Goal: Task Accomplishment & Management: Use online tool/utility

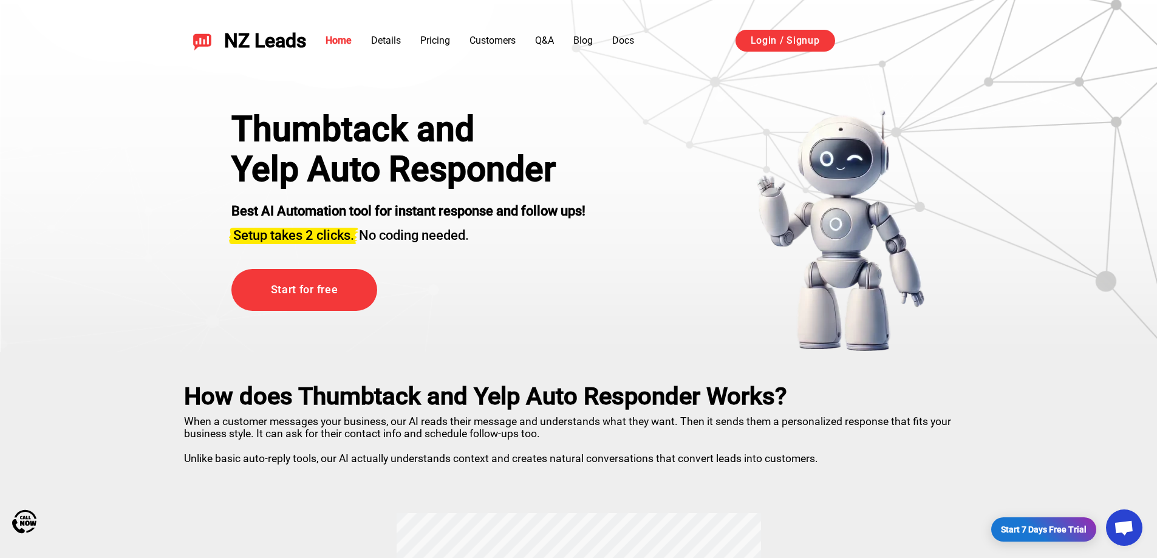
click at [704, 243] on img at bounding box center [840, 230] width 169 height 243
drag, startPoint x: 462, startPoint y: 177, endPoint x: 859, endPoint y: 230, distance: 400.0
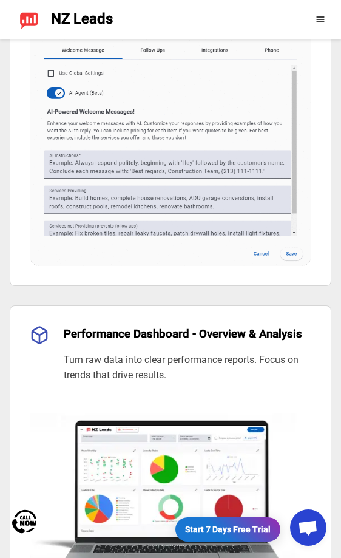
scroll to position [1336, 0]
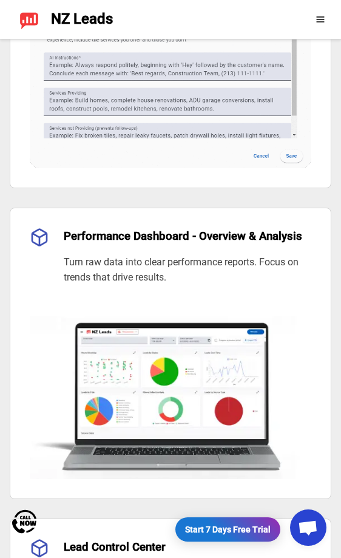
drag, startPoint x: 171, startPoint y: 156, endPoint x: 163, endPoint y: 130, distance: 27.3
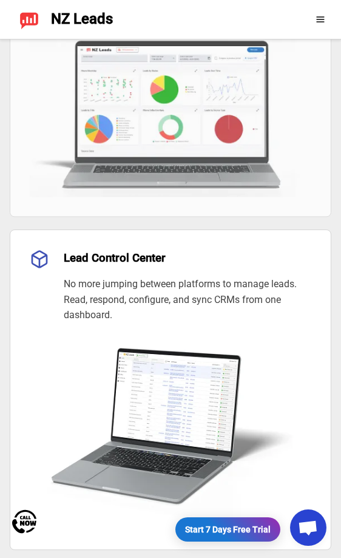
scroll to position [0, 0]
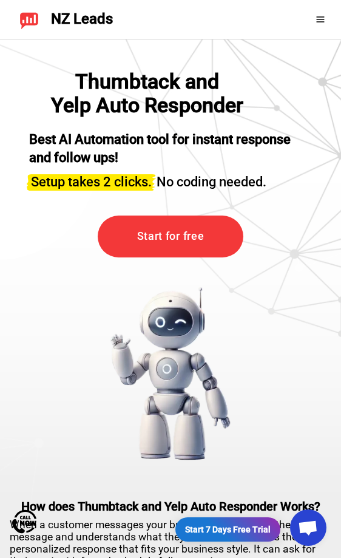
drag, startPoint x: 263, startPoint y: 388, endPoint x: 329, endPoint y: 126, distance: 270.0
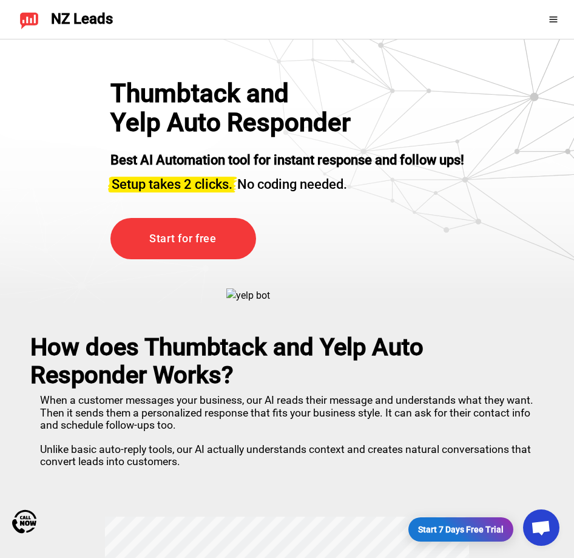
click at [553, 18] on icon at bounding box center [554, 20] width 10 height 10
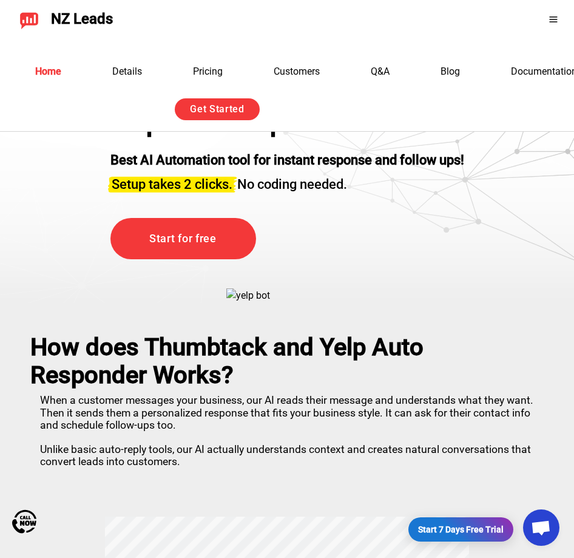
click at [556, 15] on icon at bounding box center [554, 20] width 10 height 10
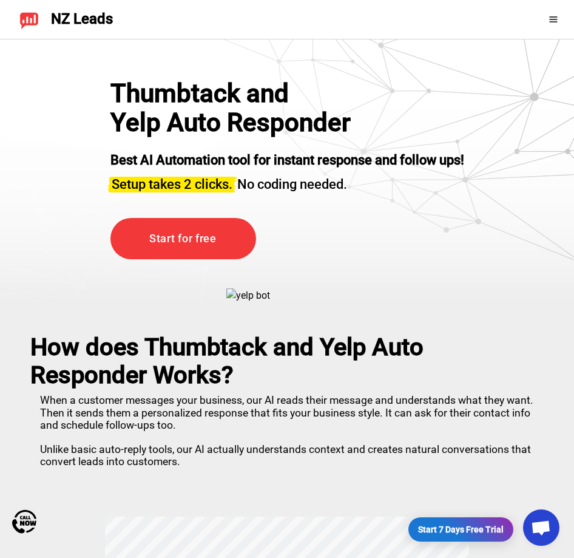
click at [556, 15] on icon at bounding box center [554, 20] width 10 height 10
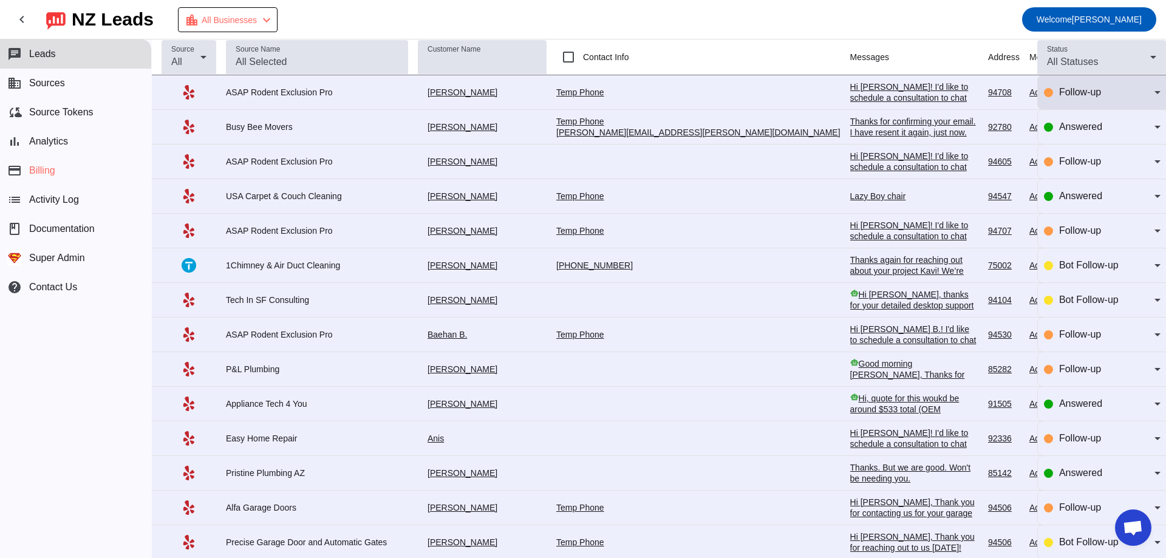
click at [1091, 91] on span "Follow-up" at bounding box center [1080, 92] width 42 height 10
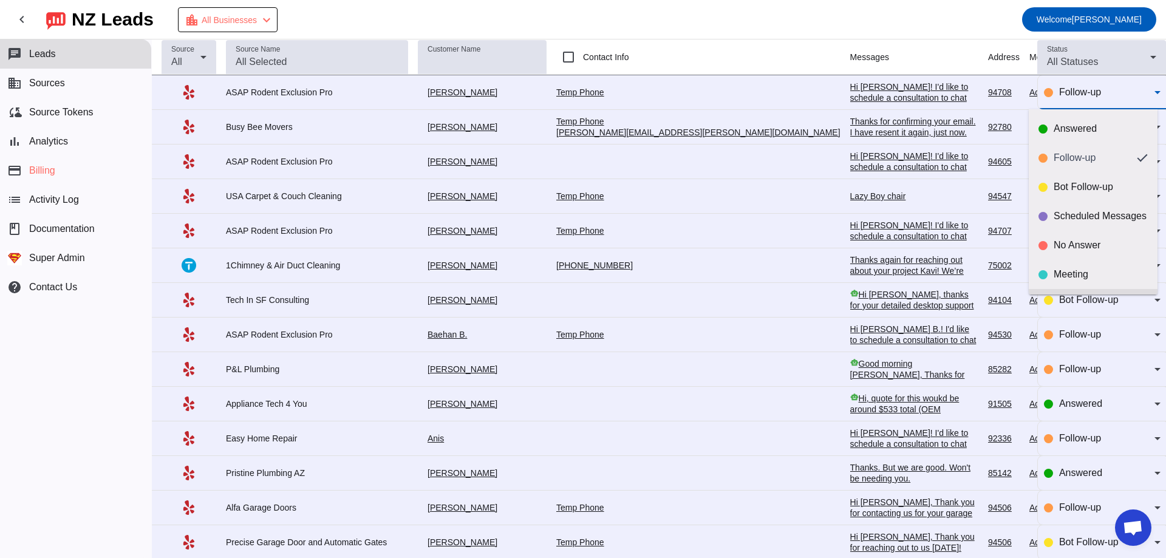
scroll to position [29, 0]
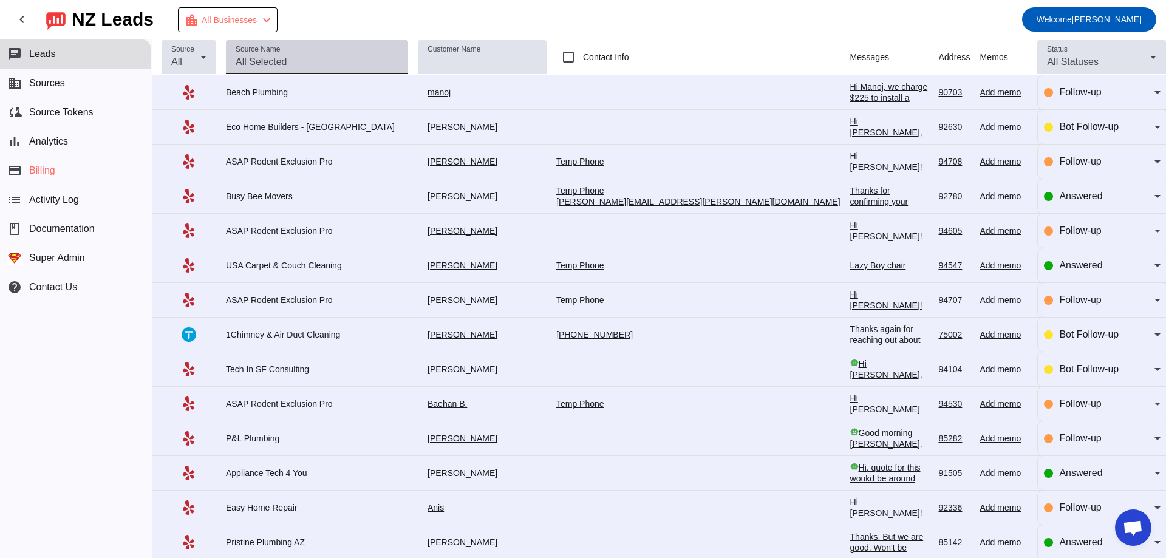
click at [278, 70] on div "Source Name" at bounding box center [317, 57] width 163 height 34
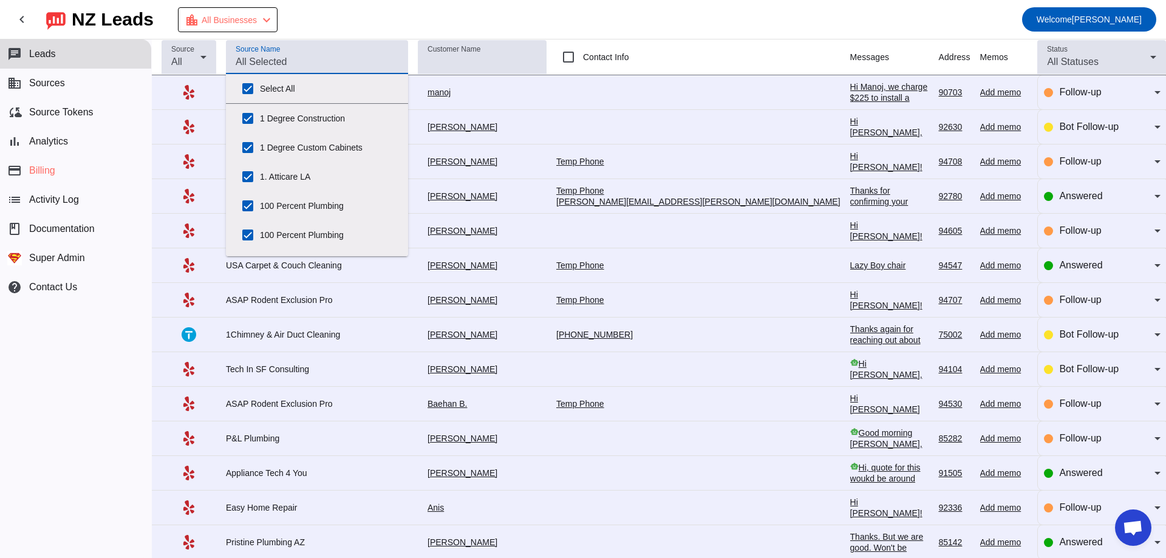
click at [287, 64] on input "Source Name" at bounding box center [317, 62] width 163 height 15
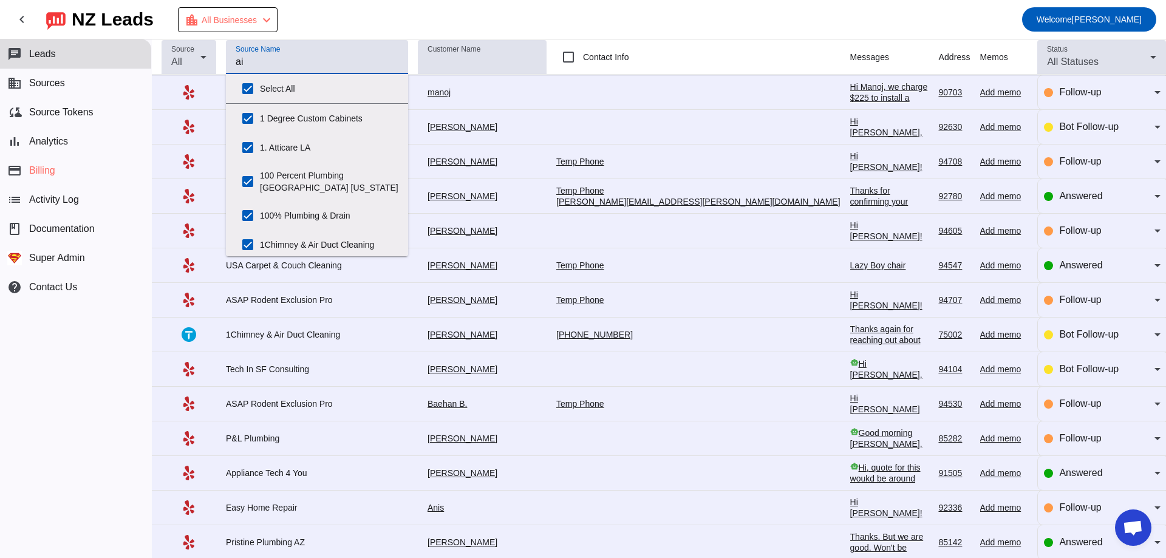
type input "air"
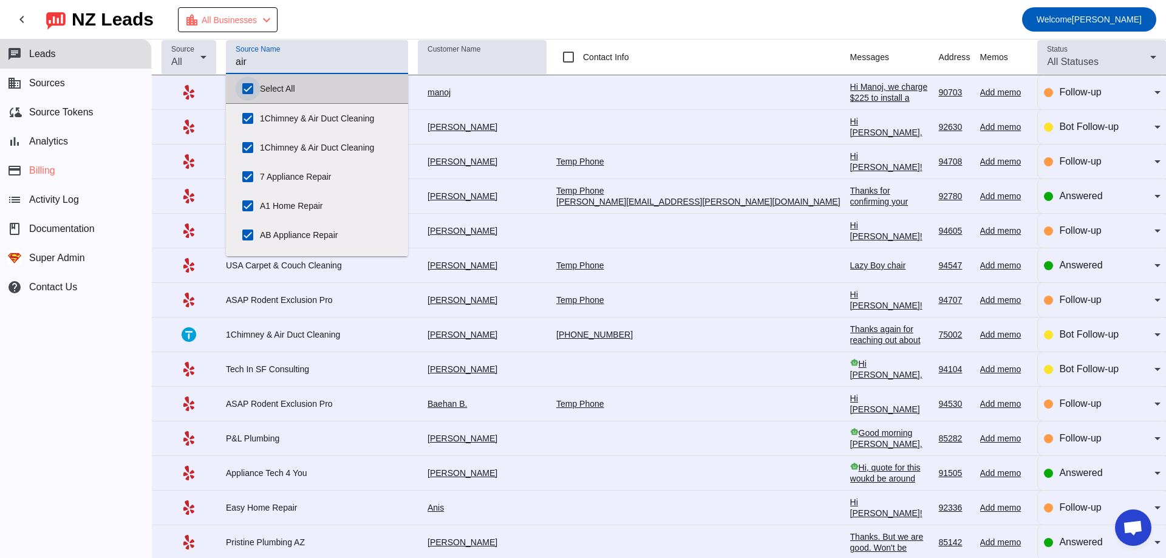
click at [247, 89] on input "Select All" at bounding box center [248, 89] width 24 height 24
checkbox input "false"
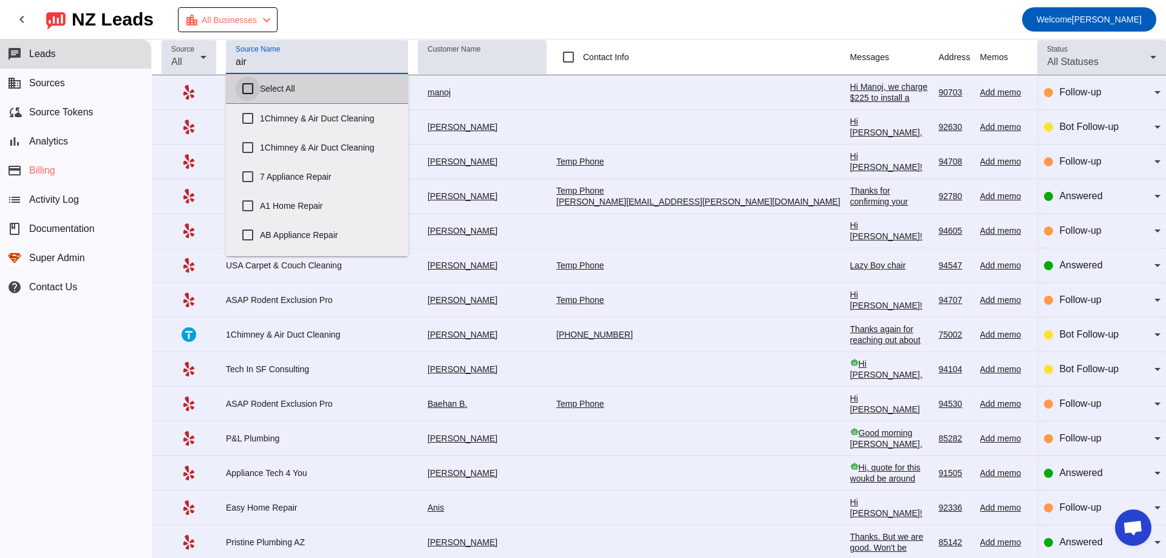
checkbox input "false"
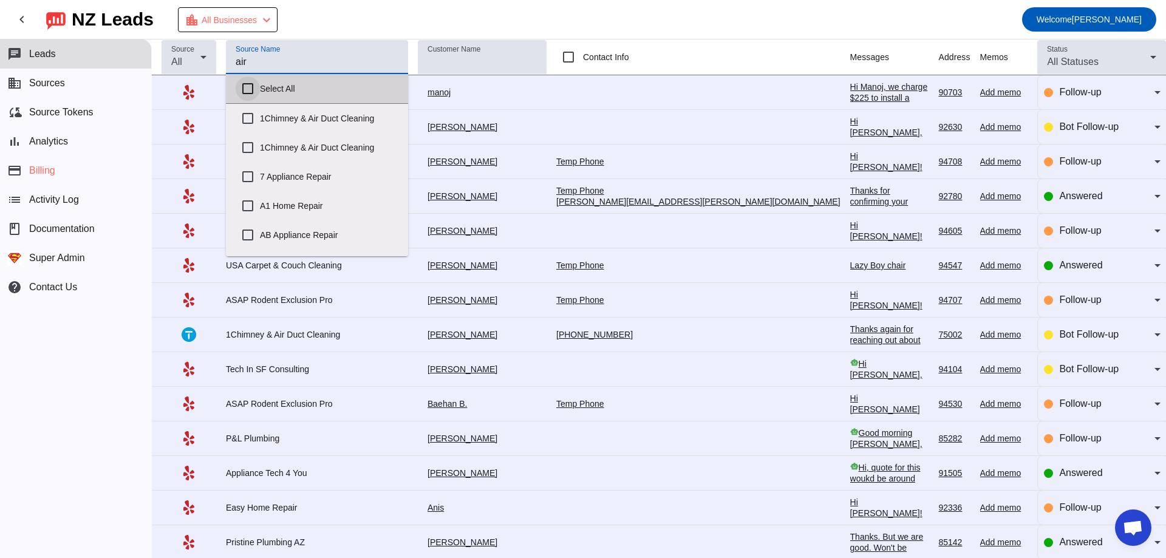
checkbox input "false"
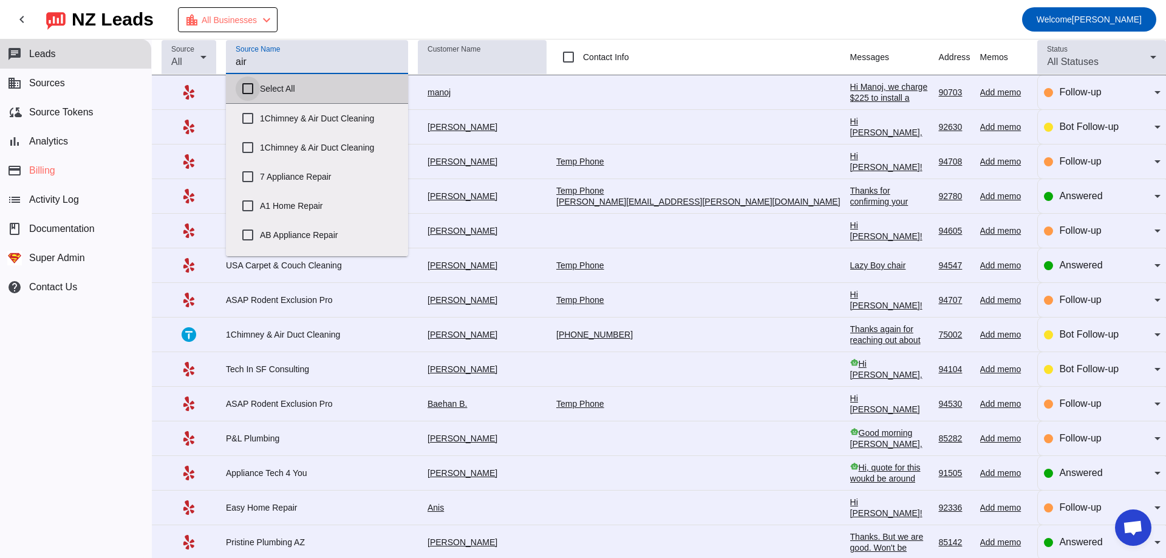
checkbox input "false"
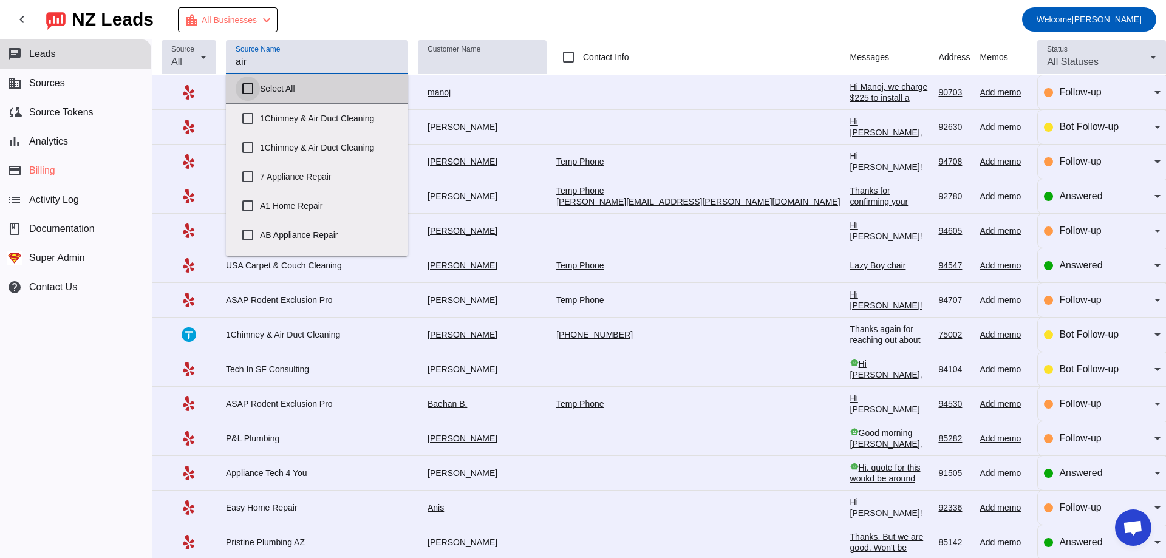
checkbox input "false"
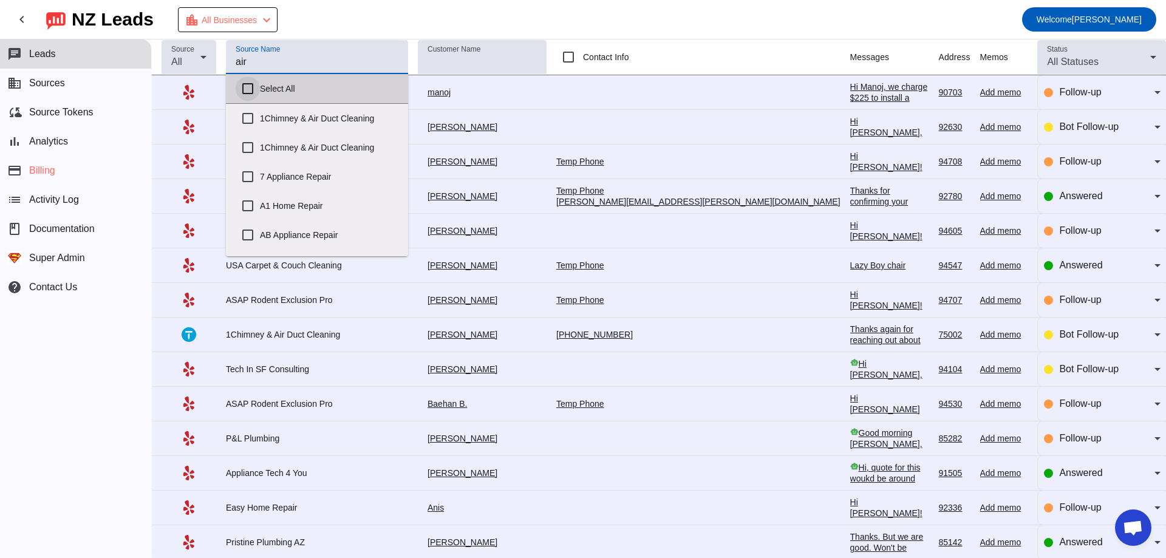
checkbox input "false"
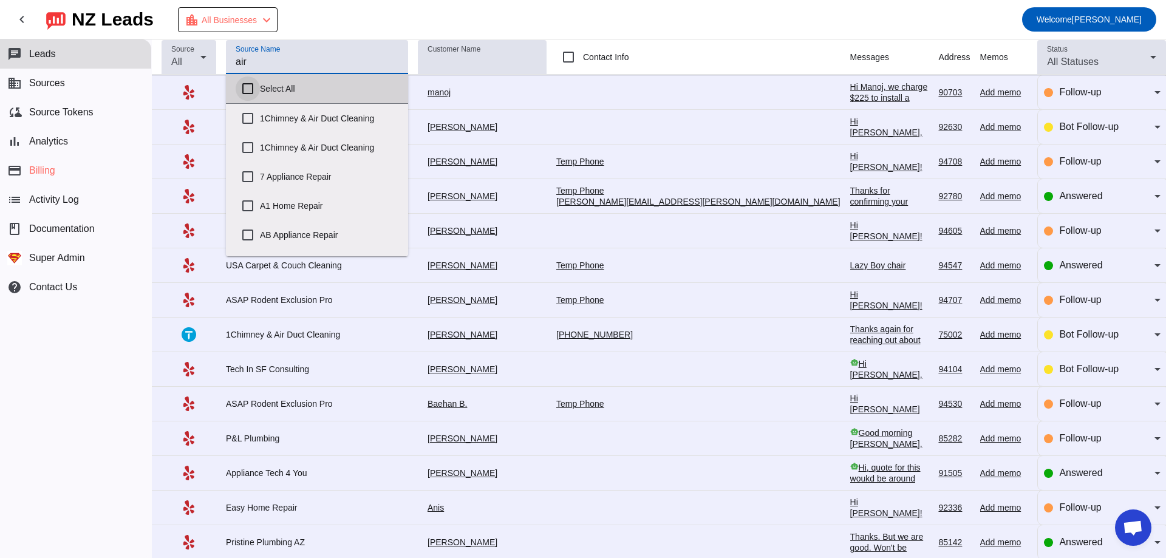
checkbox input "false"
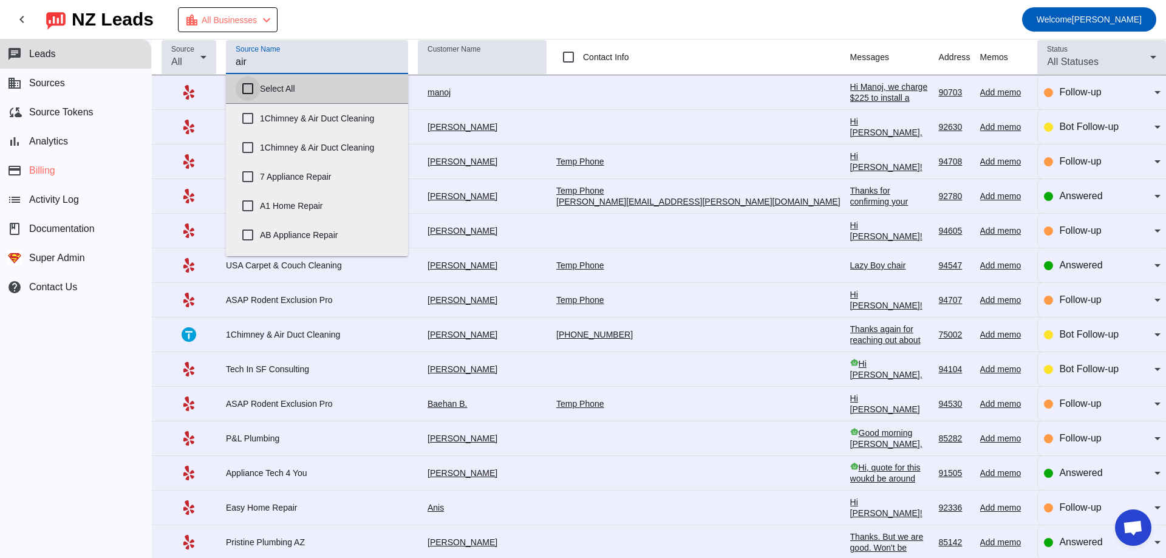
checkbox input "false"
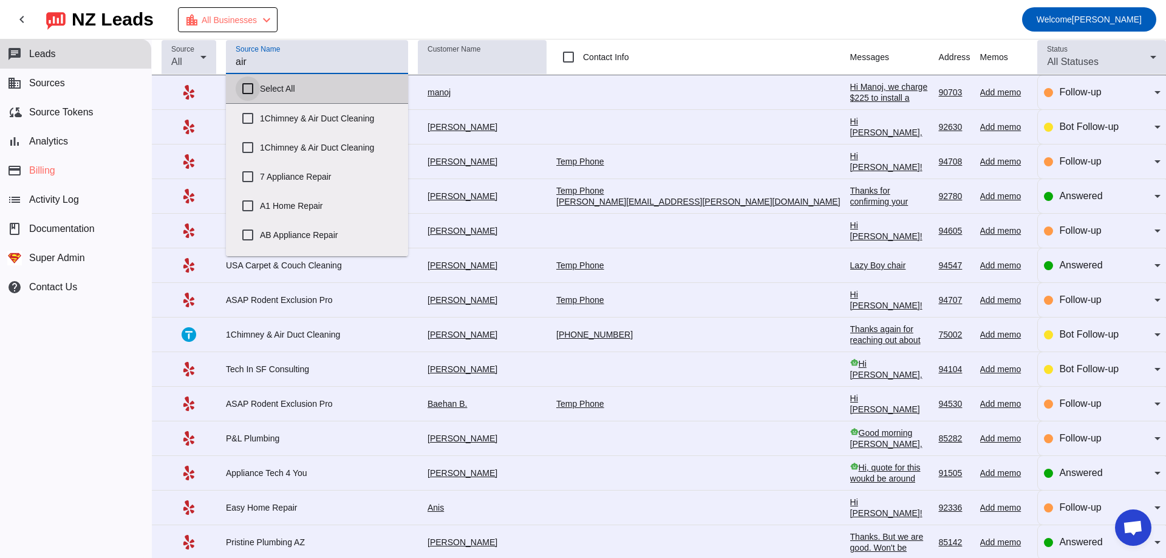
checkbox input "false"
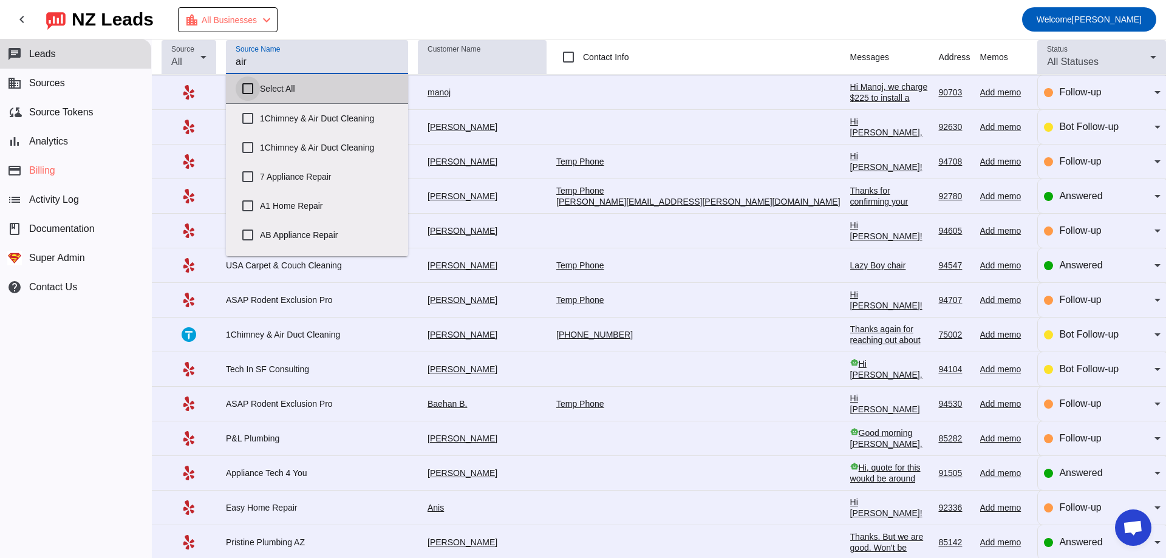
checkbox input "false"
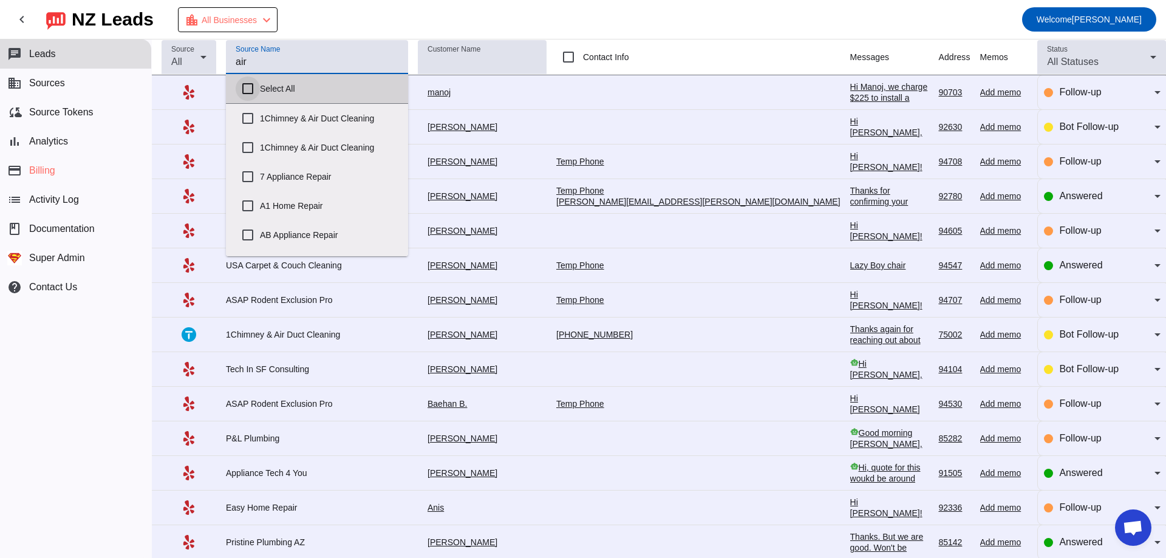
checkbox input "false"
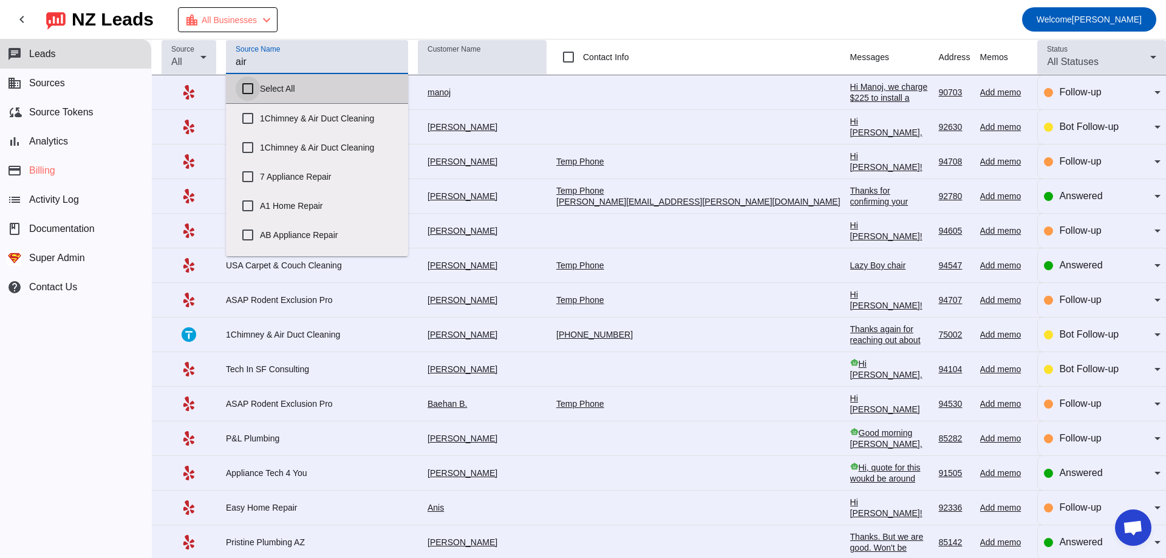
checkbox input "false"
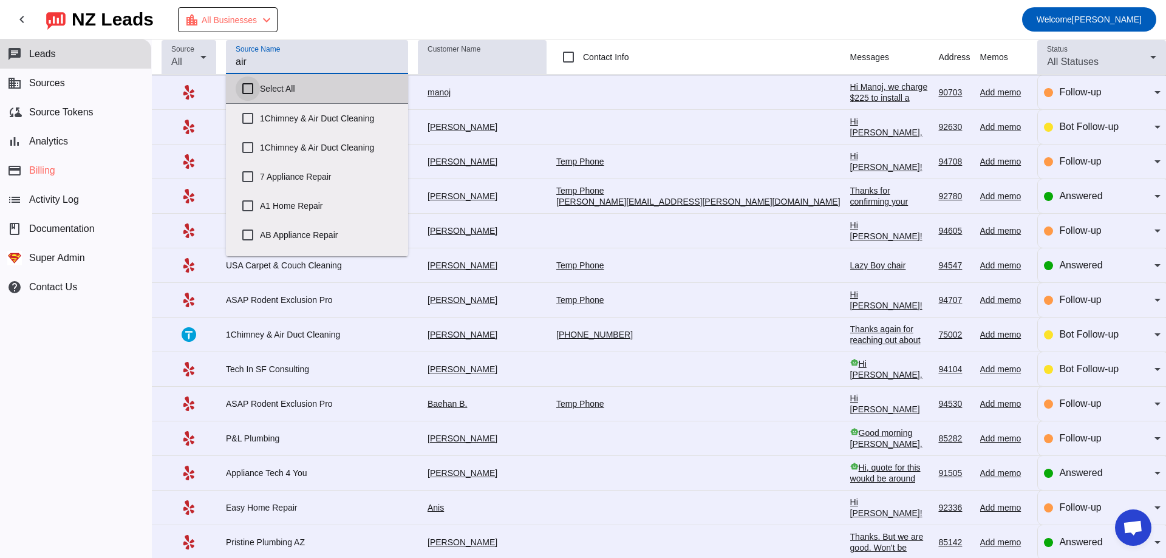
checkbox input "false"
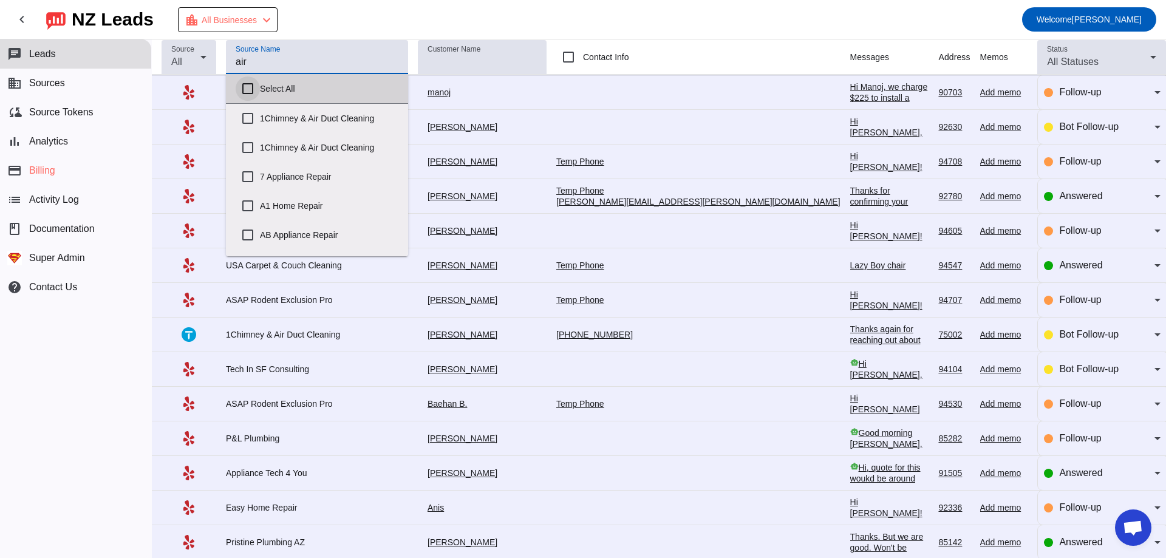
checkbox input "false"
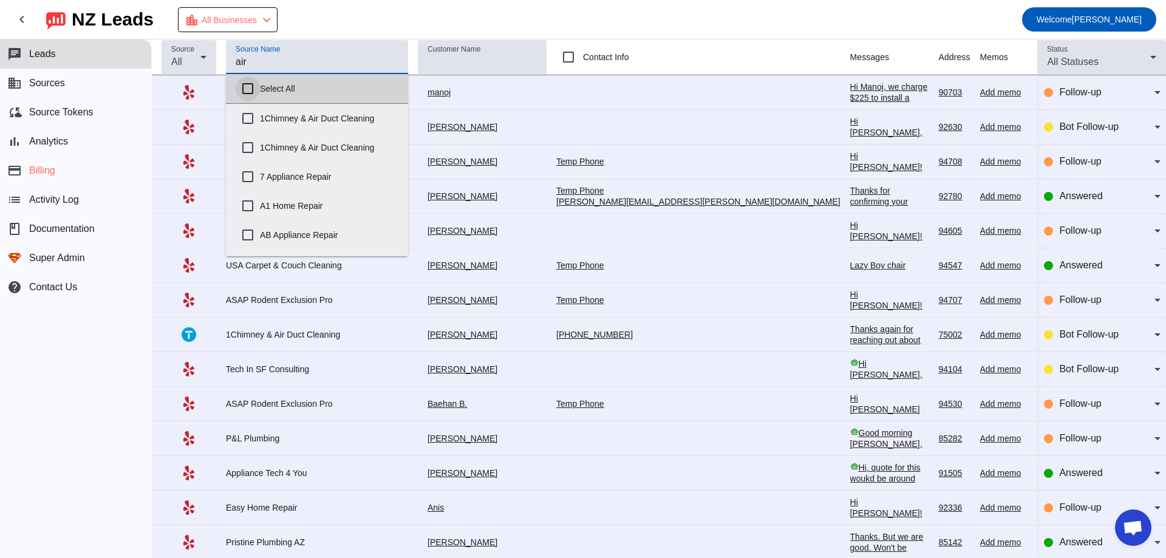
checkbox input "false"
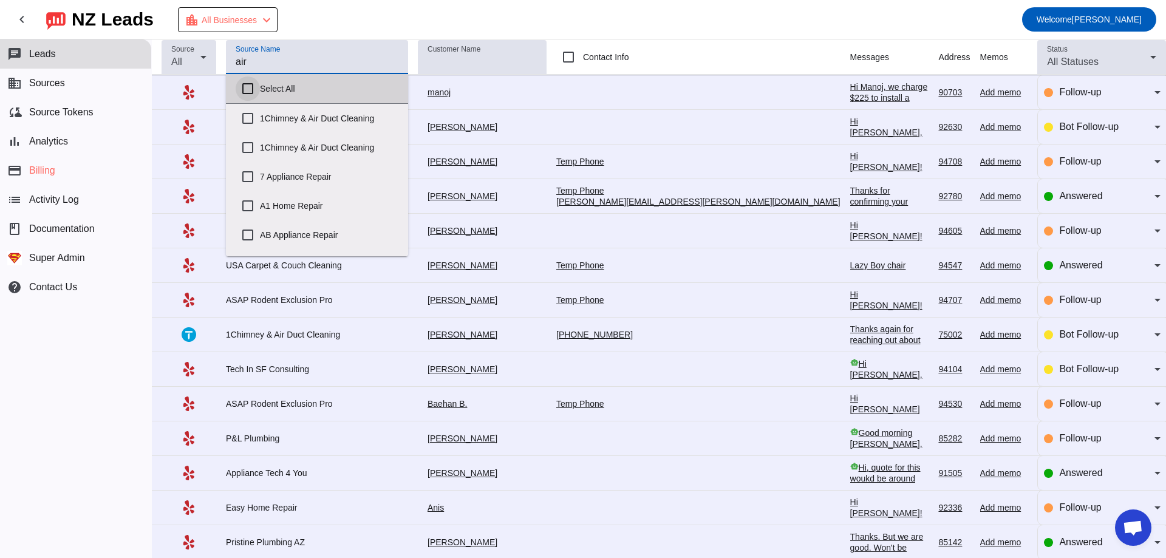
checkbox input "false"
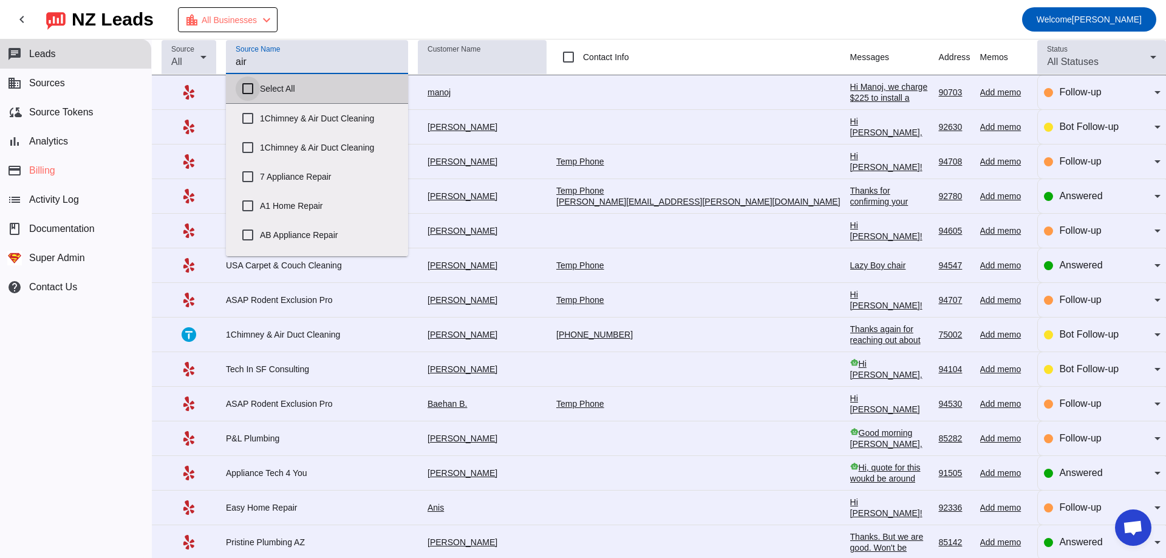
checkbox input "false"
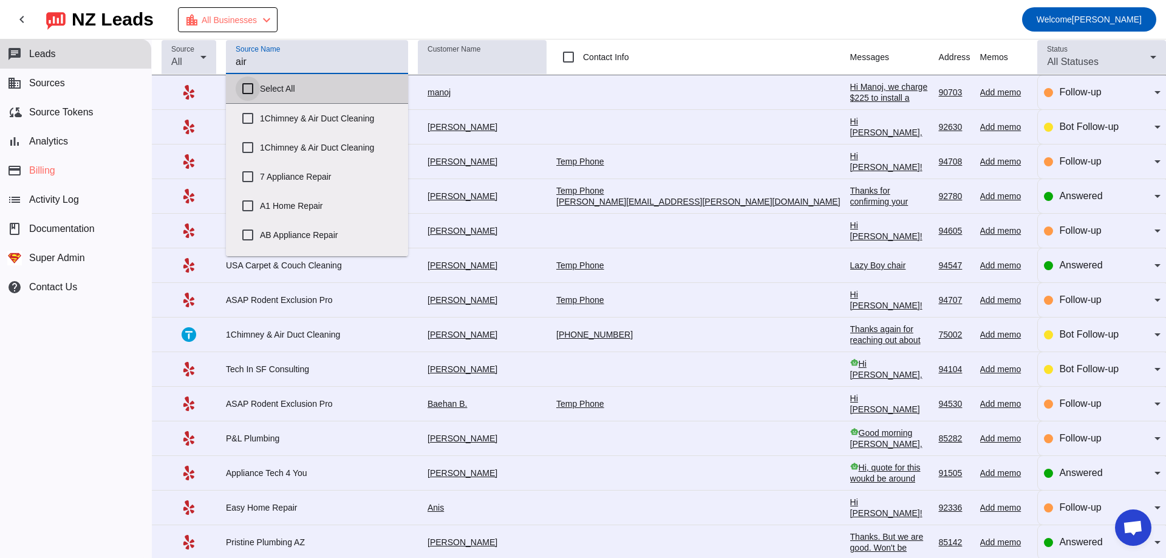
checkbox input "false"
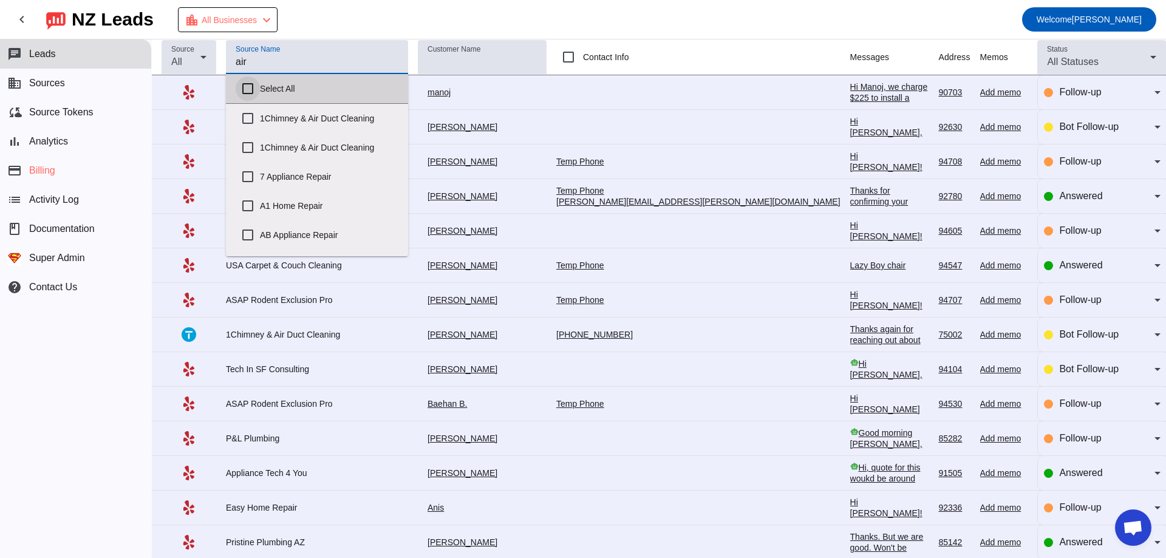
checkbox input "false"
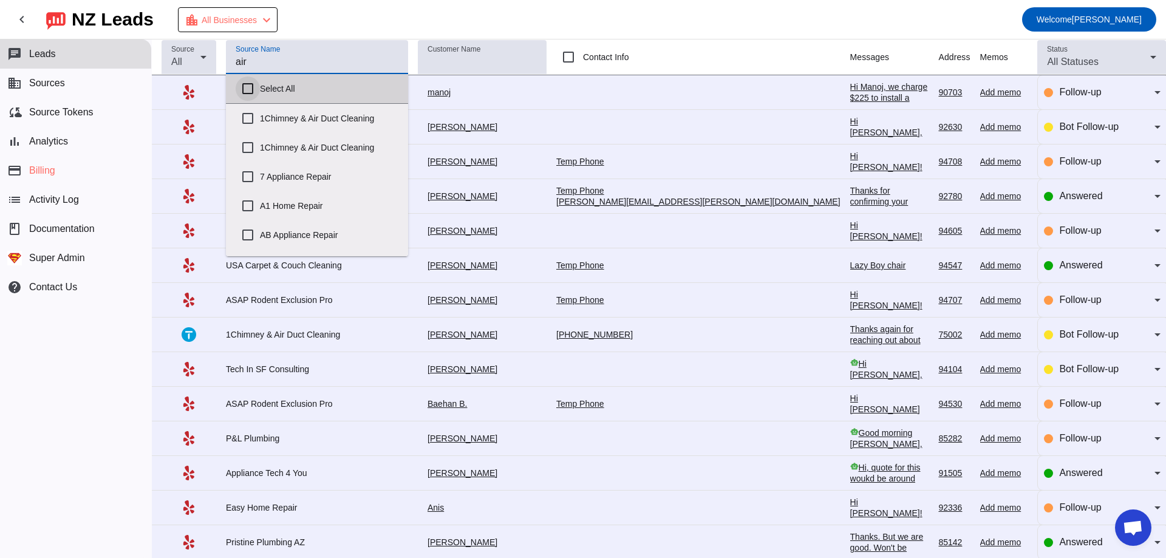
checkbox input "false"
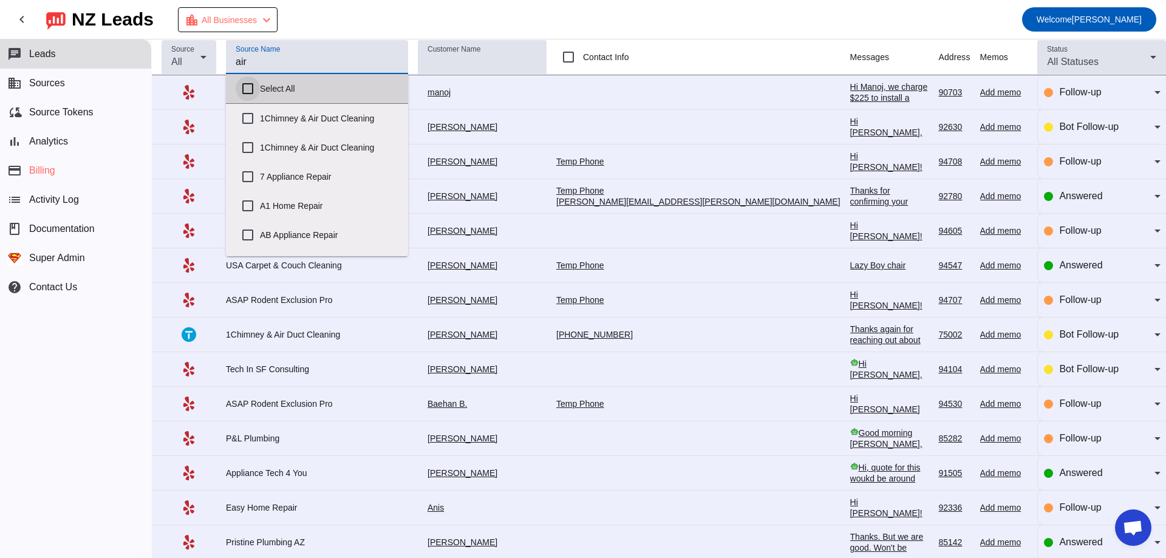
checkbox input "false"
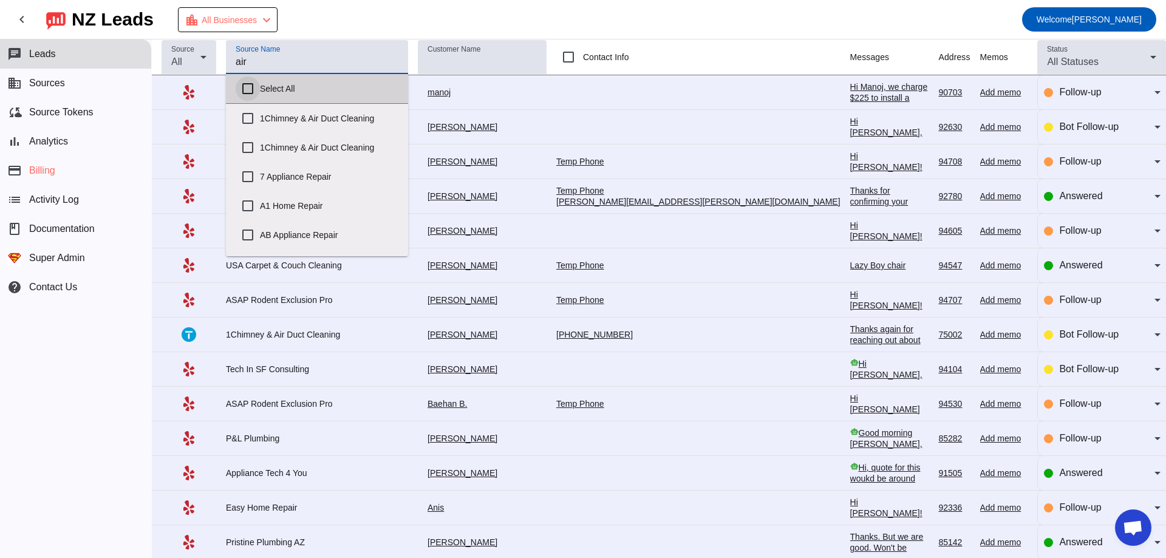
checkbox input "false"
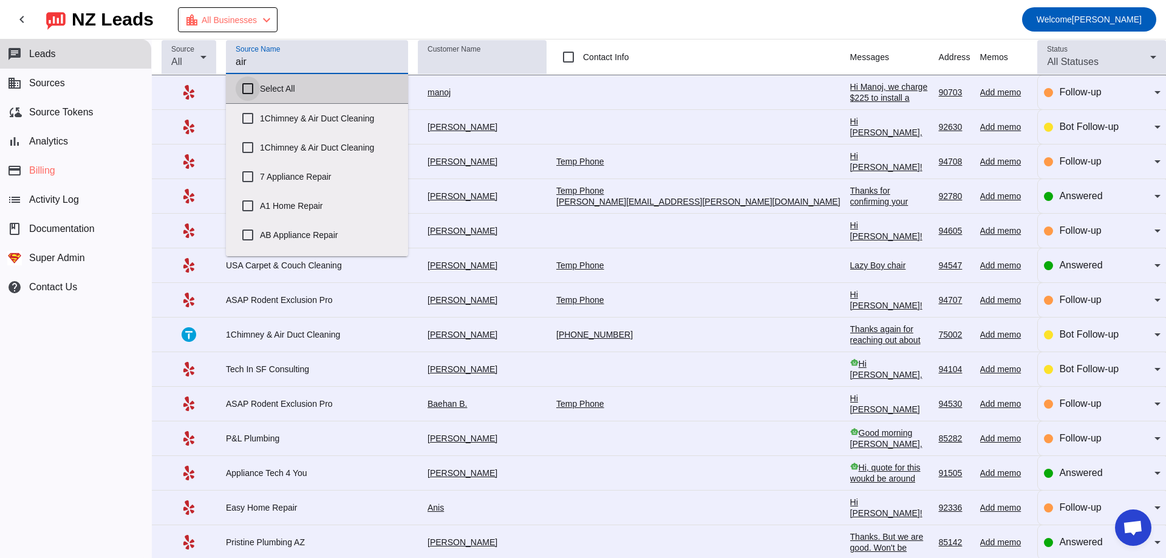
checkbox input "false"
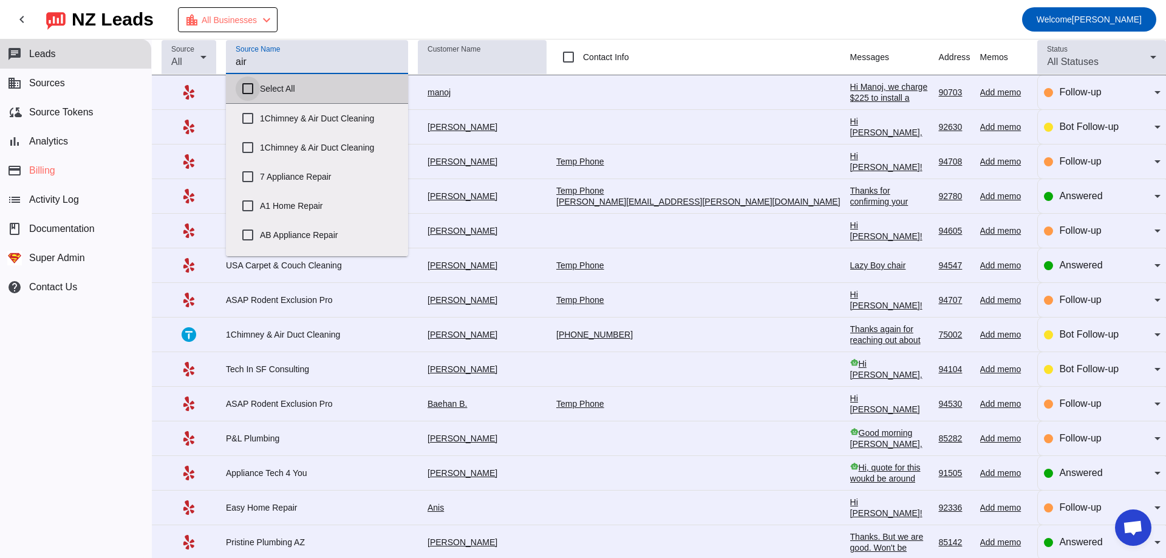
checkbox input "false"
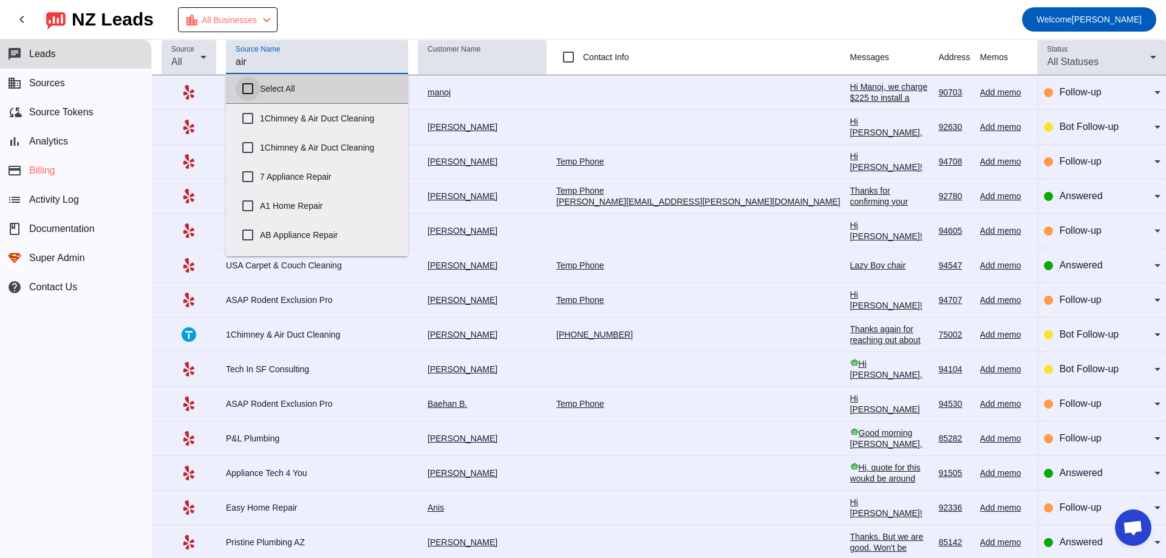
checkbox input "false"
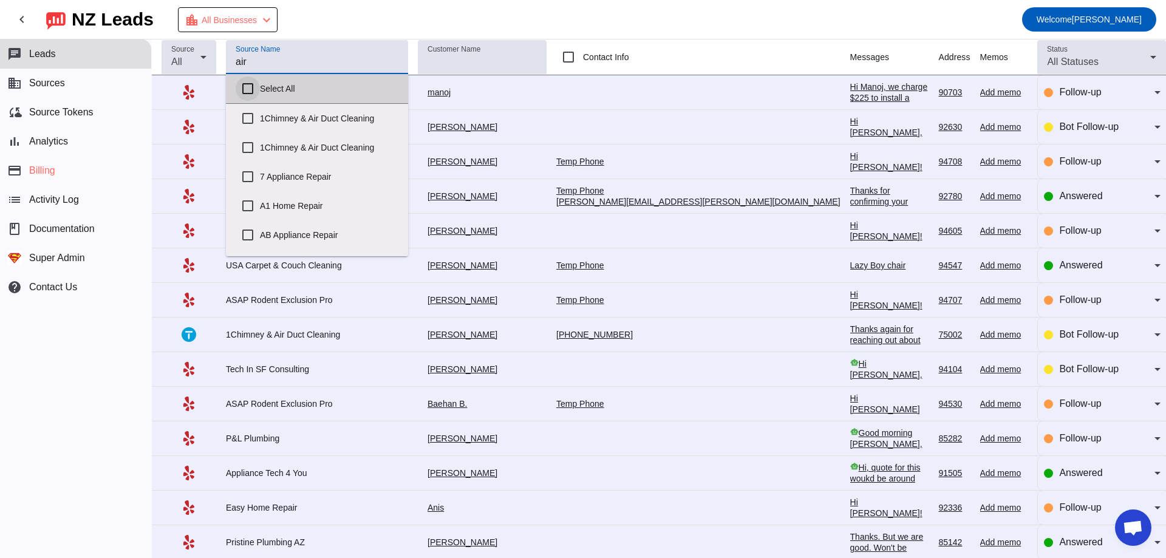
checkbox input "false"
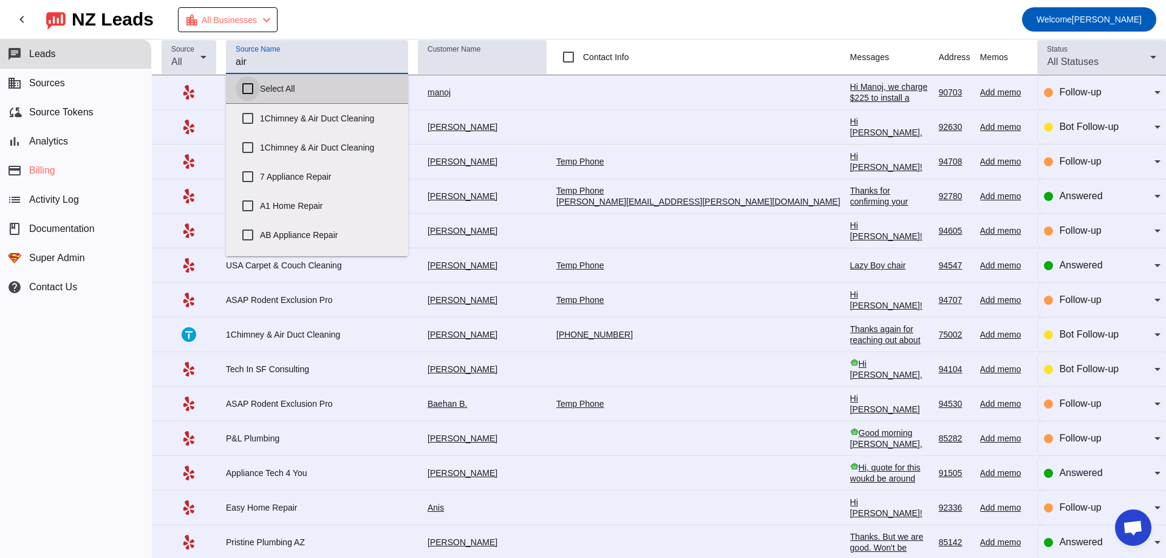
checkbox input "false"
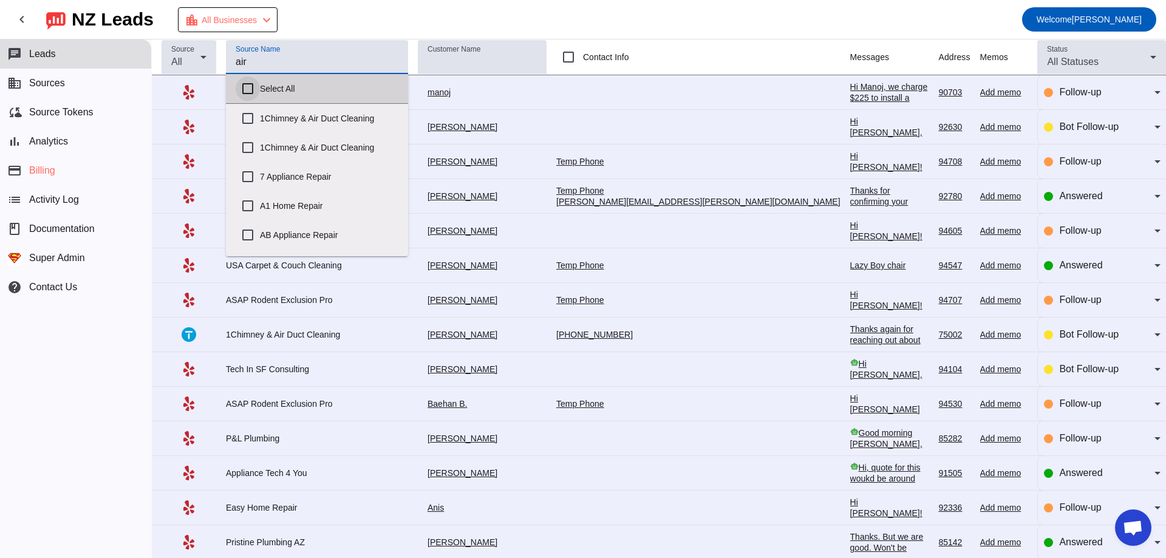
checkbox input "false"
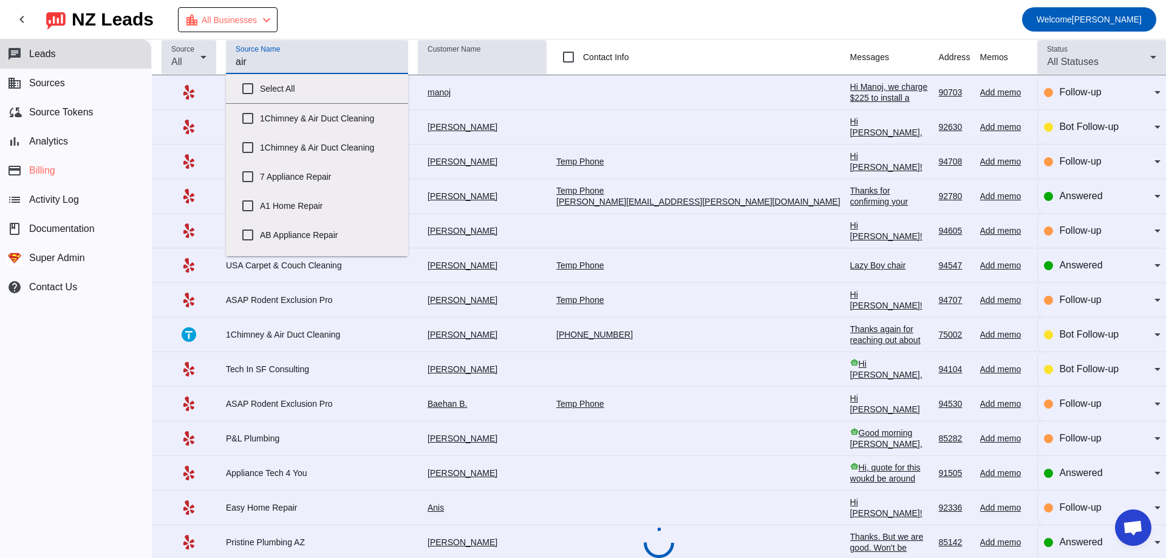
type input "airn"
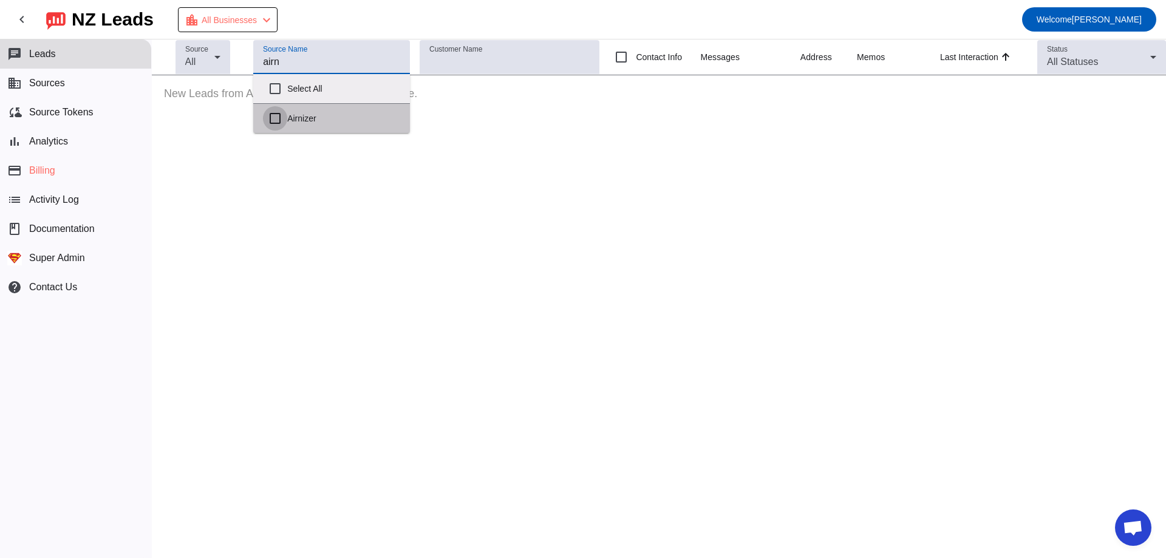
click at [279, 119] on input "Airnizer" at bounding box center [275, 118] width 24 height 24
checkbox input "true"
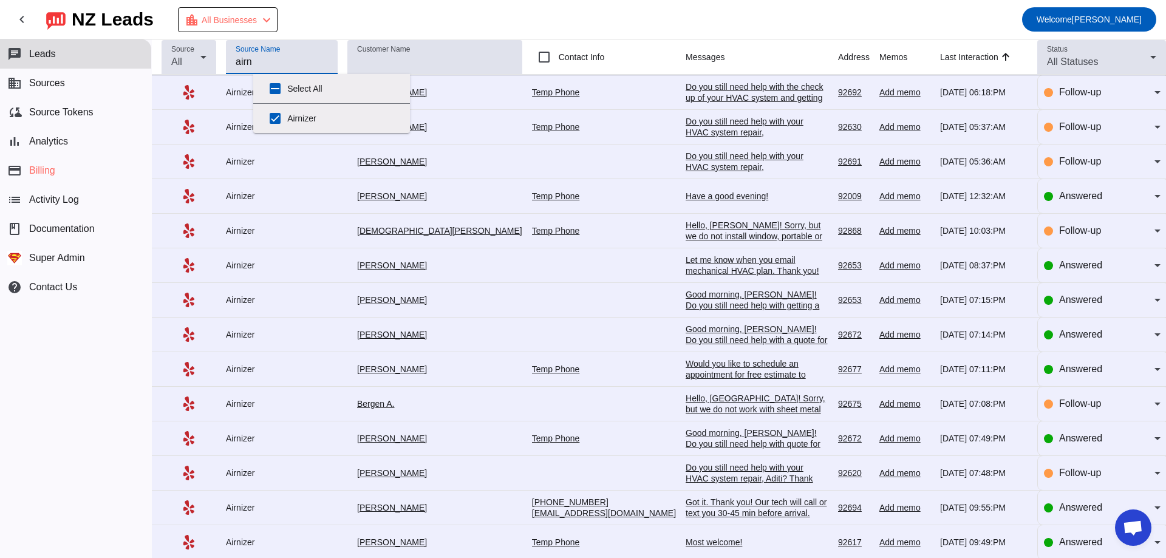
type input "airn"
click at [469, 18] on mat-toolbar-row "chevron_left [GEOGRAPHIC_DATA] Leads location_city All Businesses chevron_left …" at bounding box center [583, 19] width 1166 height 39
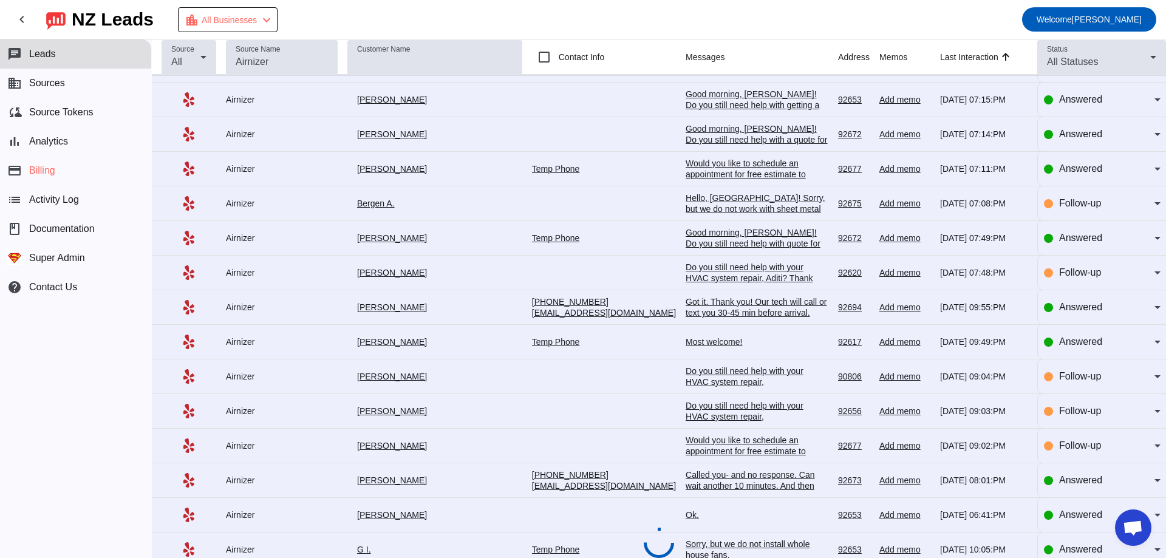
scroll to position [0, 0]
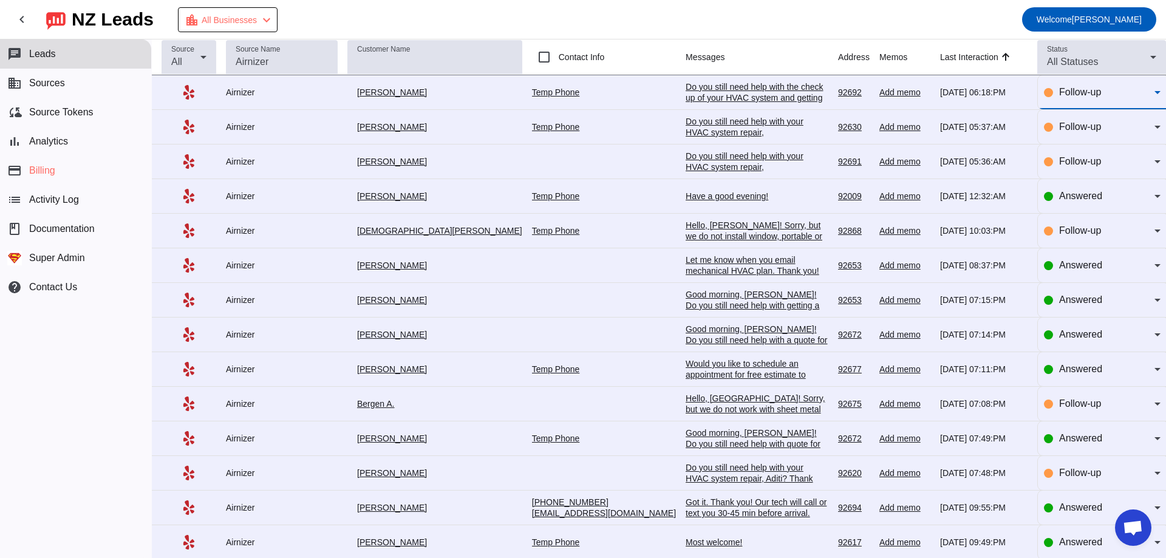
click at [1102, 88] on div "Follow-up" at bounding box center [1106, 92] width 95 height 15
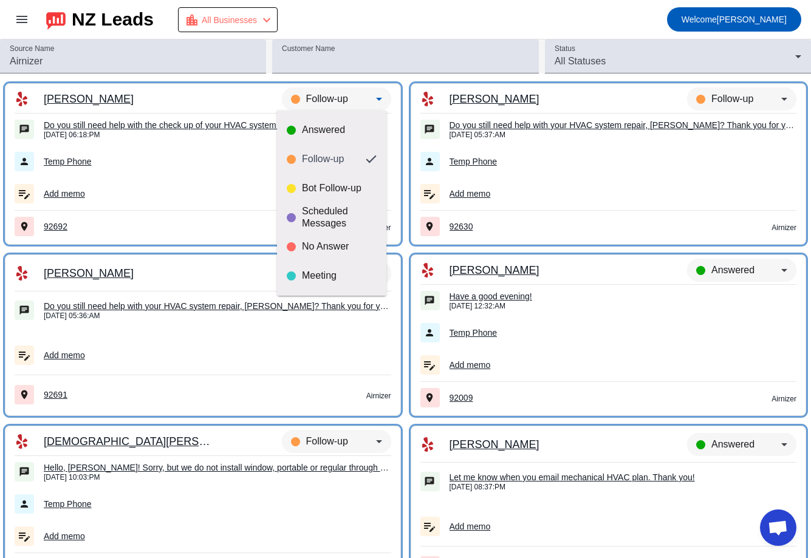
click at [394, 78] on div at bounding box center [405, 279] width 811 height 558
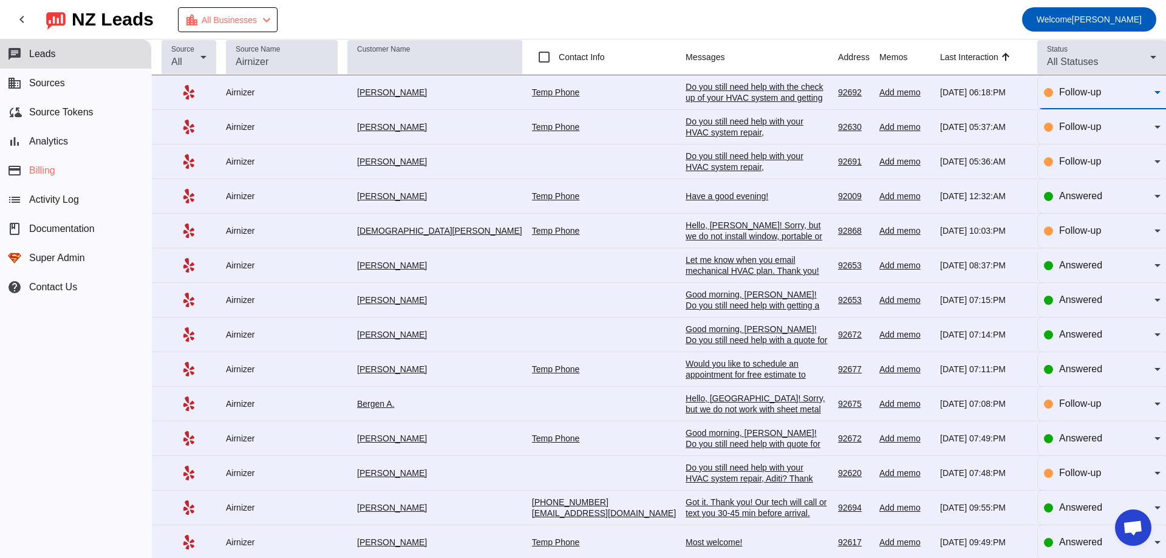
click at [1136, 97] on div "Follow-up" at bounding box center [1106, 92] width 95 height 15
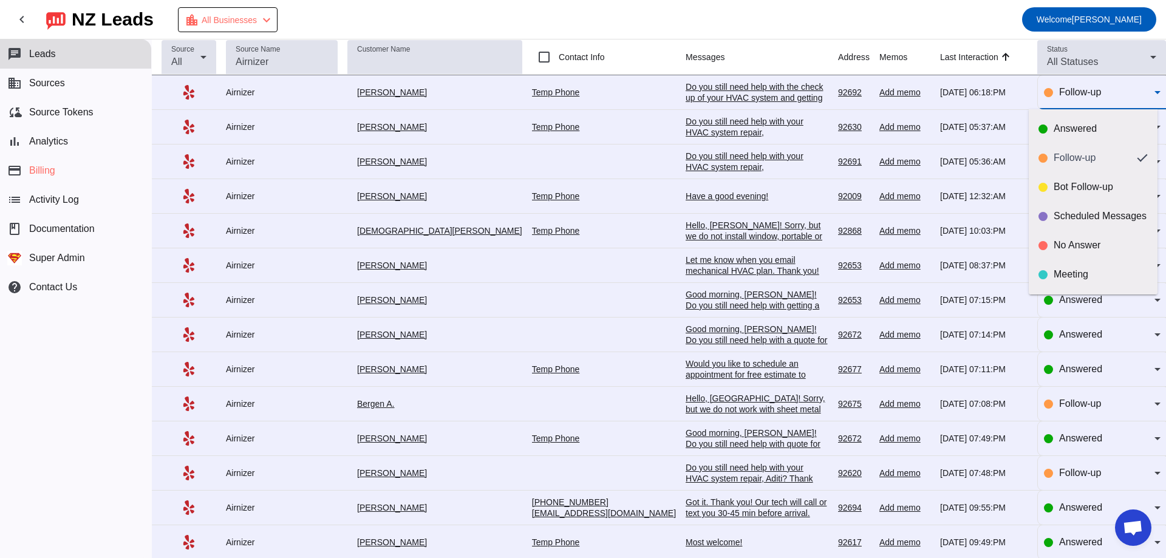
click at [1136, 97] on div at bounding box center [583, 279] width 1166 height 558
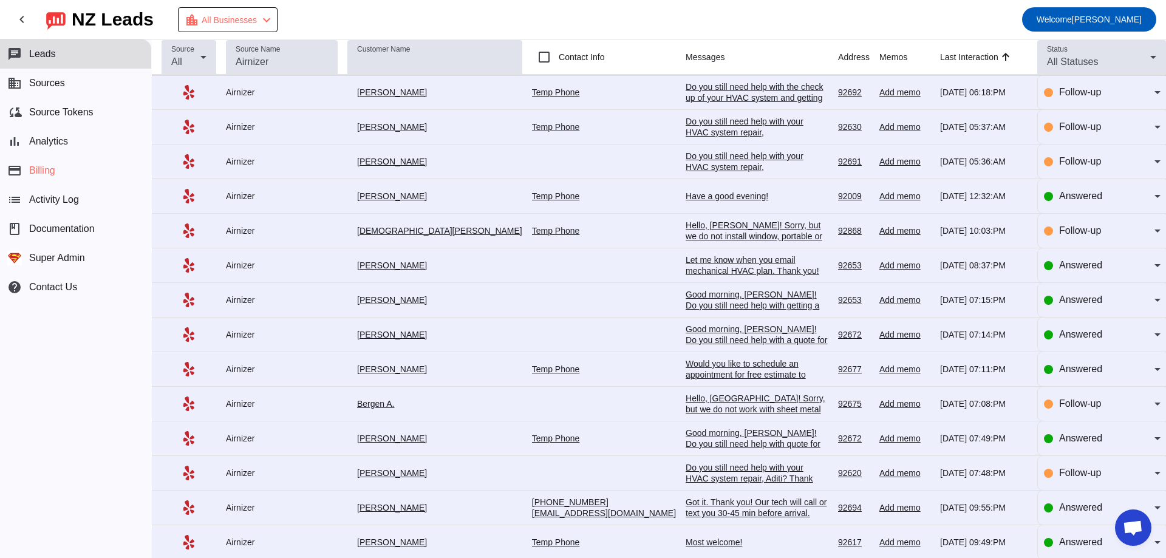
click at [985, 22] on mat-toolbar-row "chevron_left [GEOGRAPHIC_DATA] Leads location_city All Businesses chevron_left …" at bounding box center [583, 19] width 1166 height 39
click at [1044, 89] on div "Follow-up" at bounding box center [1102, 92] width 117 height 15
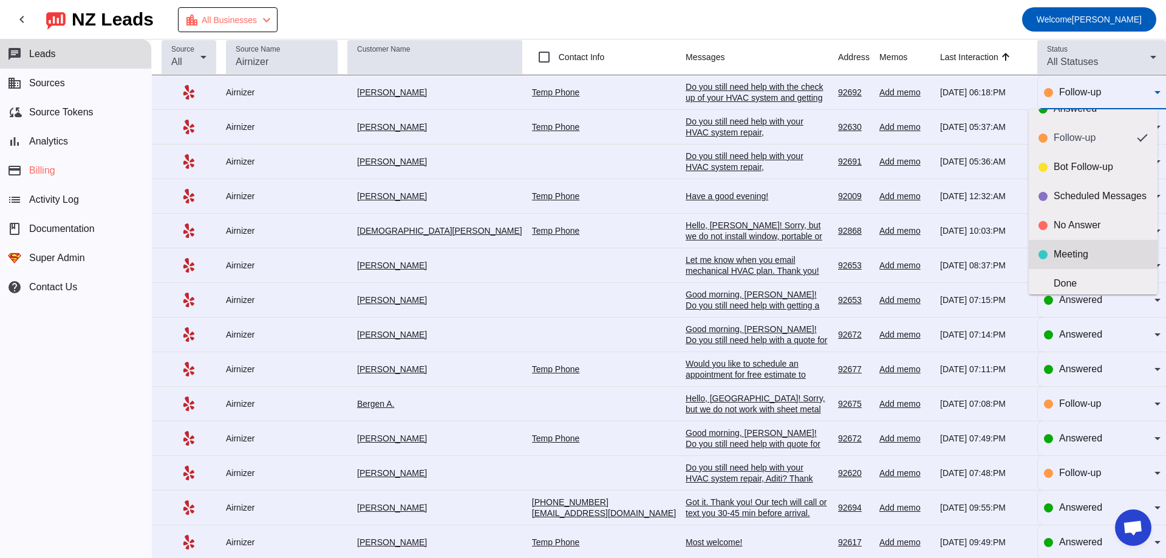
scroll to position [29, 0]
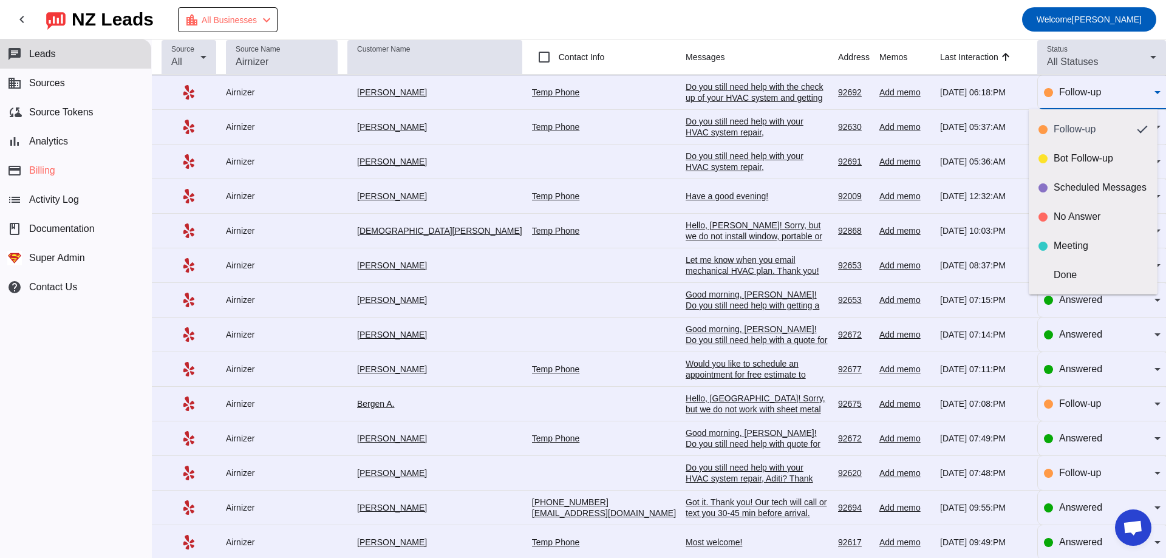
drag, startPoint x: 1089, startPoint y: 220, endPoint x: 1108, endPoint y: 64, distance: 156.6
click at [1108, 64] on div at bounding box center [583, 279] width 1166 height 558
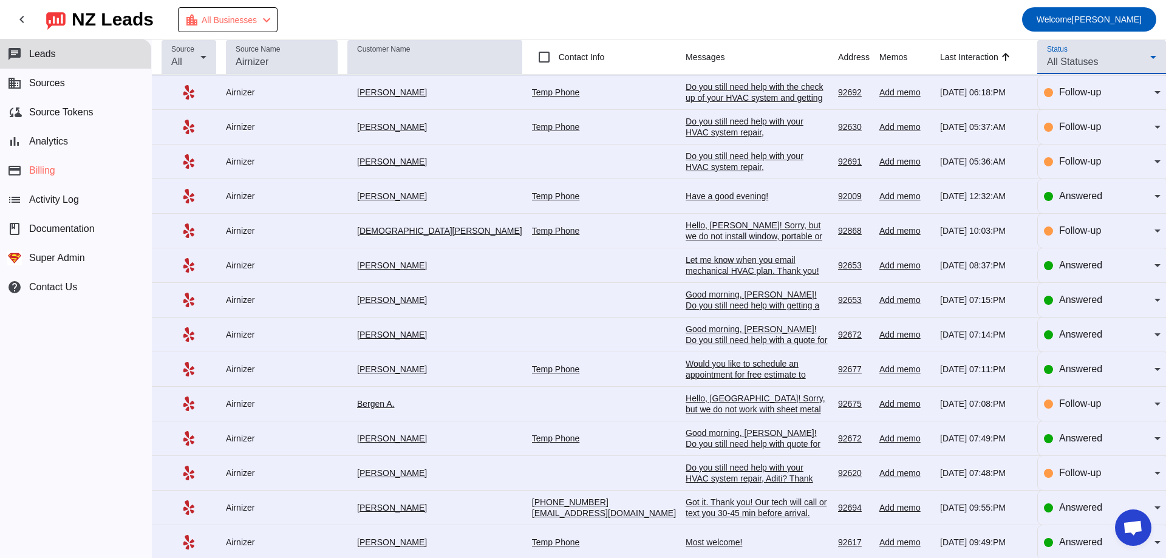
click at [1128, 58] on div "All Statuses" at bounding box center [1098, 62] width 103 height 15
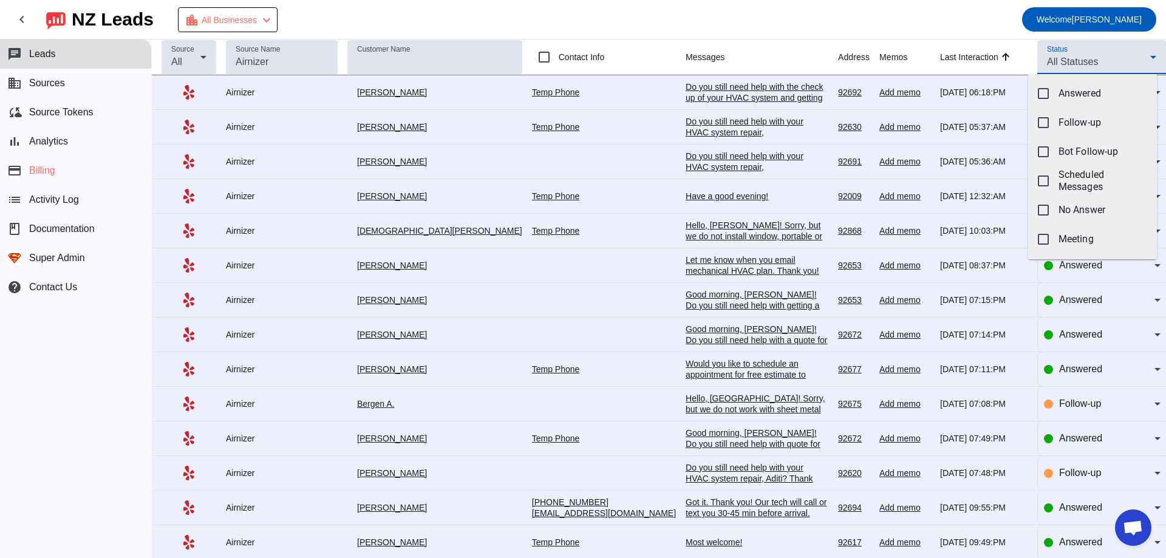
click at [1131, 56] on div at bounding box center [583, 279] width 1166 height 558
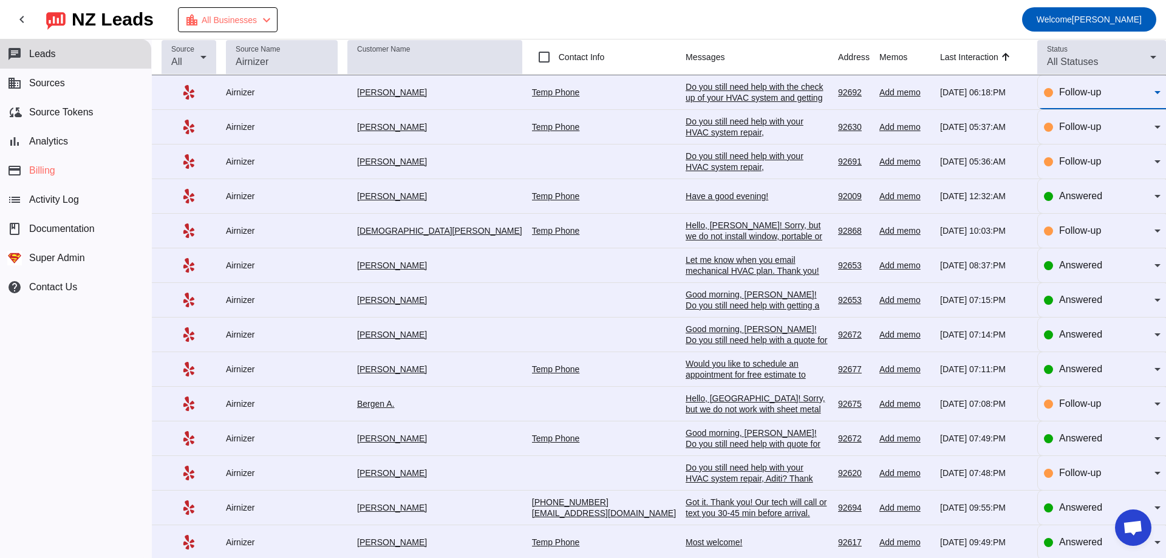
click at [1120, 93] on div "Follow-up" at bounding box center [1106, 92] width 95 height 15
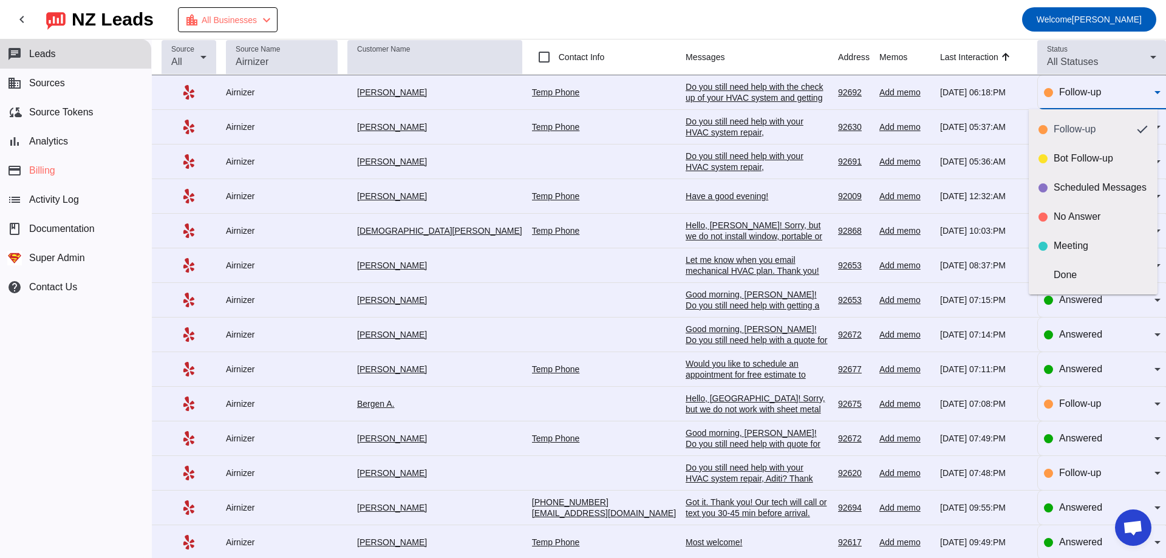
drag, startPoint x: 220, startPoint y: 91, endPoint x: 323, endPoint y: 108, distance: 104.0
click at [222, 91] on div at bounding box center [583, 279] width 1166 height 558
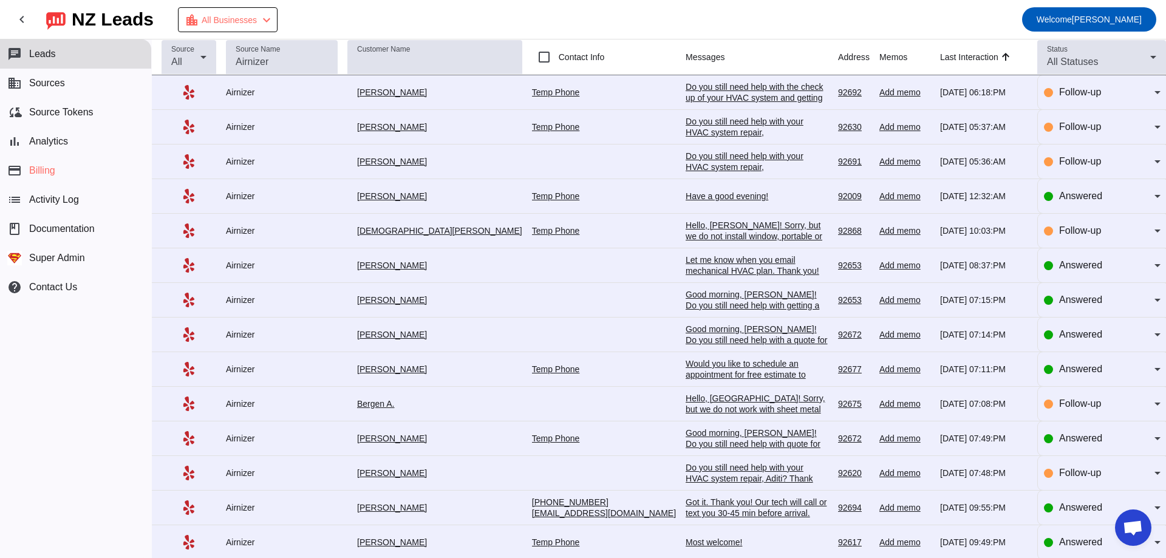
click at [235, 87] on div "Airnizer" at bounding box center [282, 92] width 112 height 11
click at [1095, 92] on div "Follow-up" at bounding box center [1106, 92] width 95 height 15
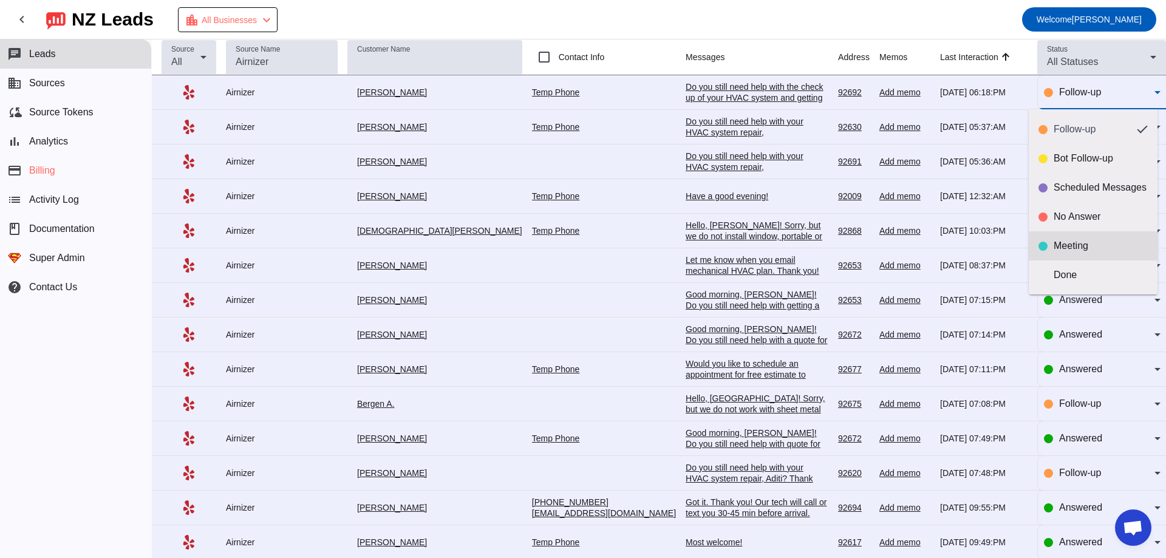
scroll to position [0, 0]
click at [1107, 80] on div at bounding box center [583, 279] width 1166 height 558
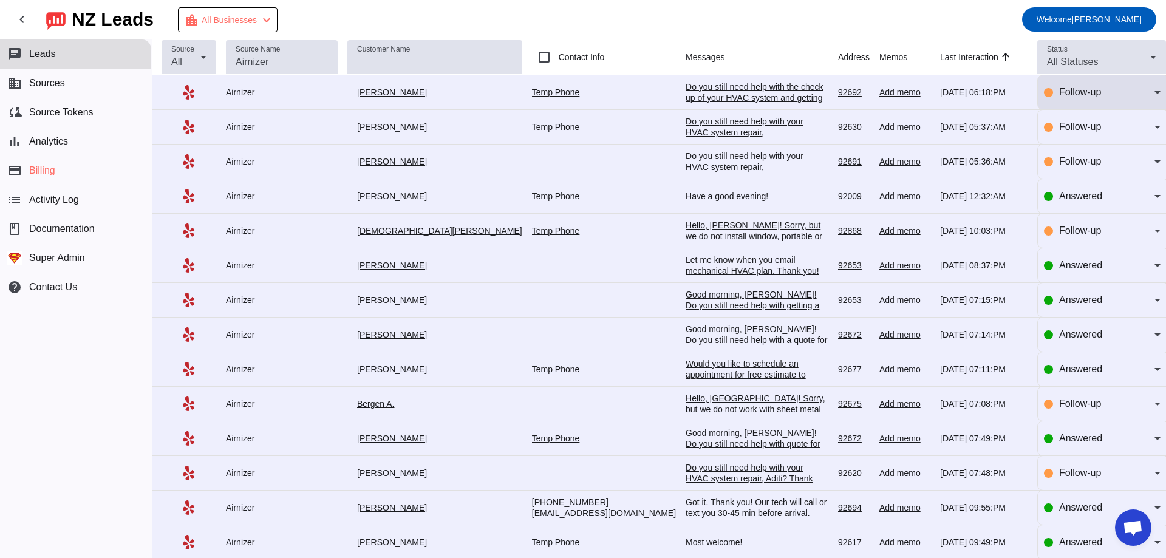
click at [1090, 88] on span "Follow-up" at bounding box center [1080, 92] width 42 height 10
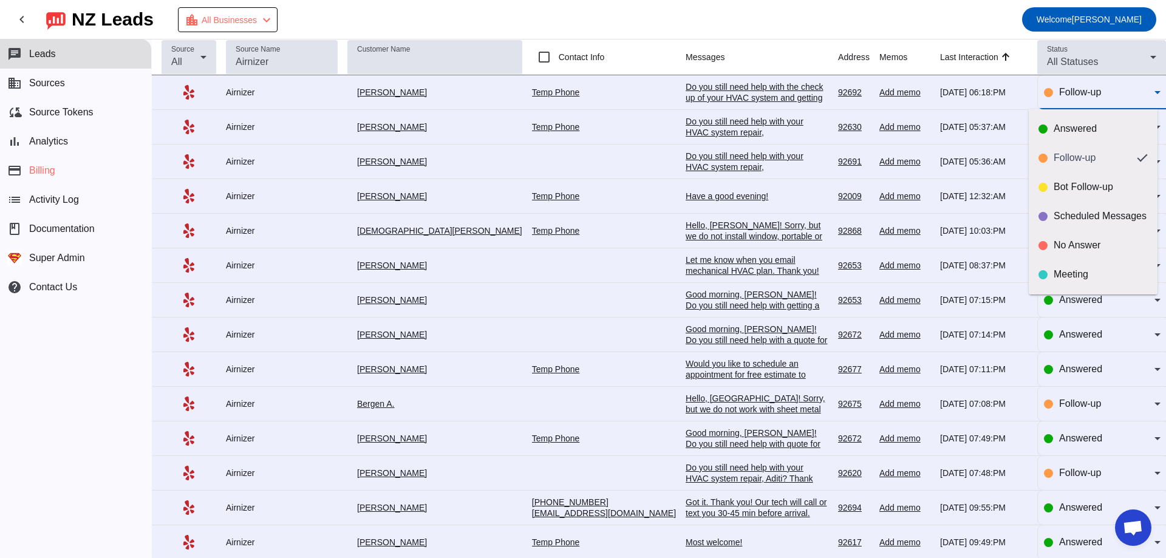
click at [972, 27] on div at bounding box center [583, 279] width 1166 height 558
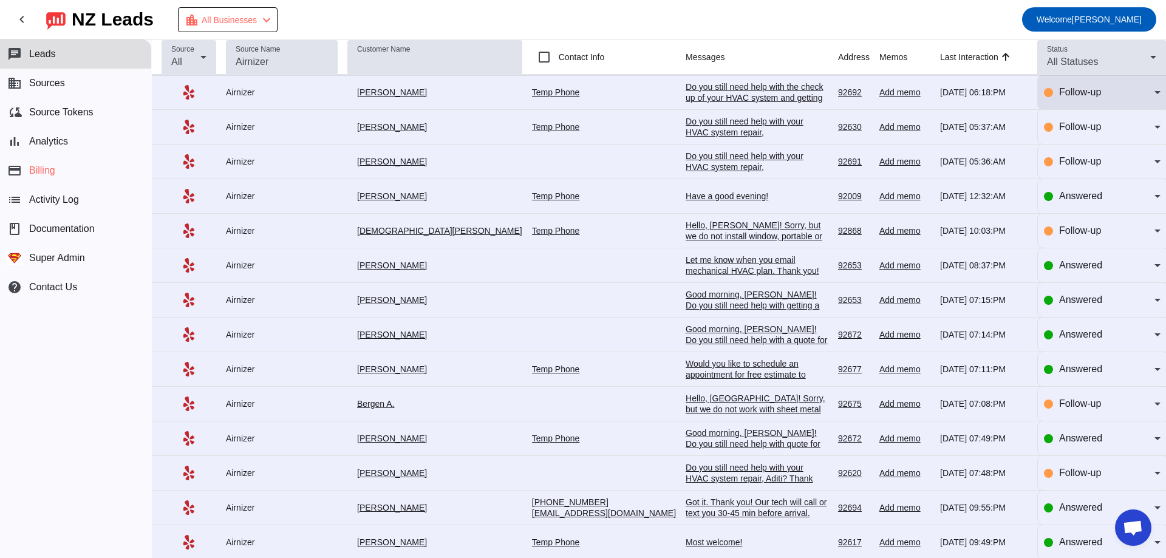
click at [1065, 98] on div "Follow-up" at bounding box center [1106, 92] width 95 height 15
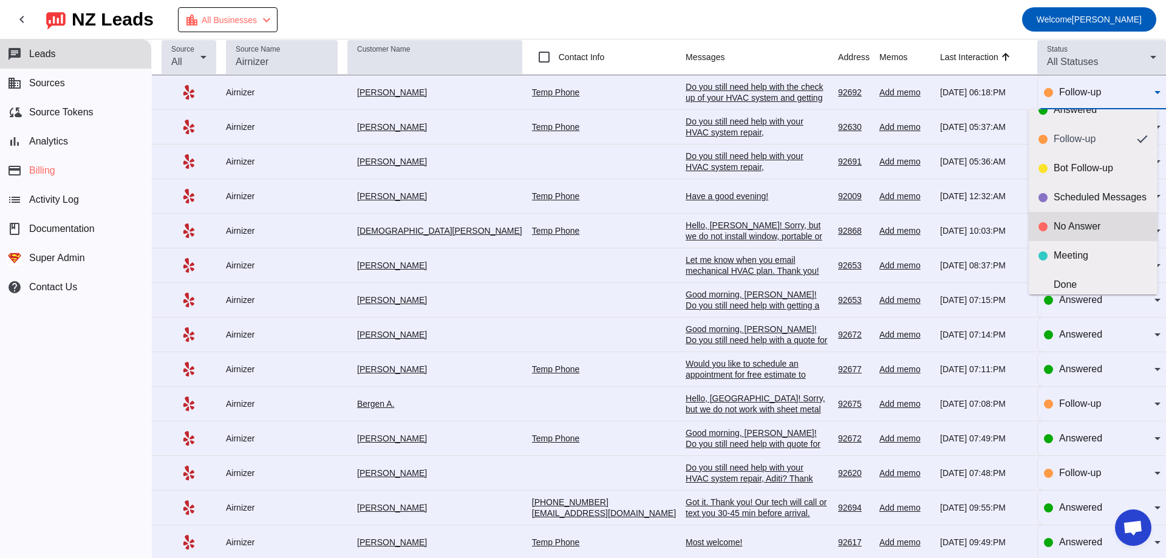
scroll to position [29, 0]
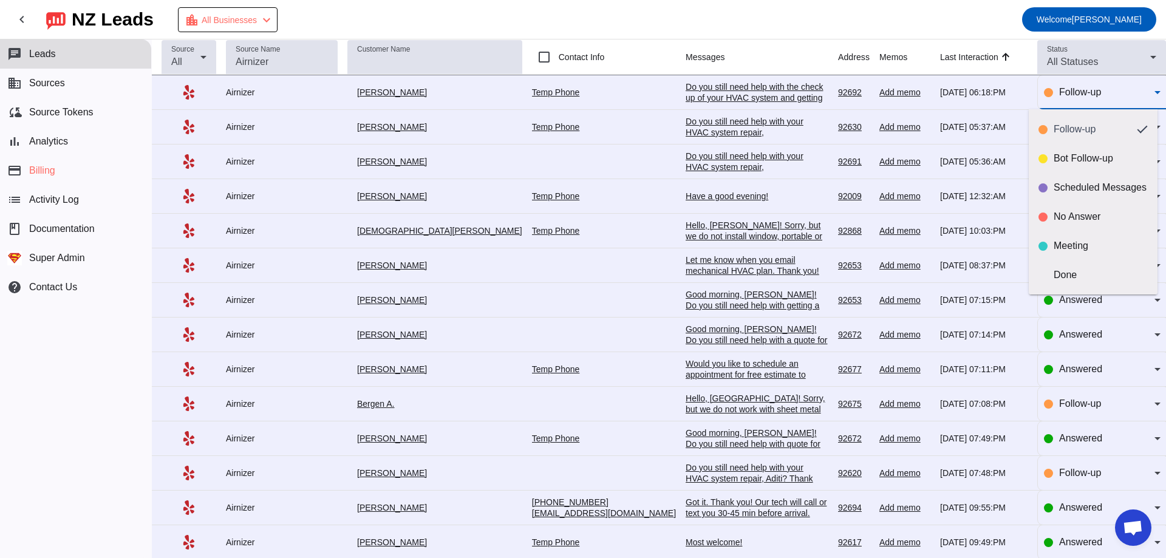
click at [1103, 88] on div at bounding box center [583, 279] width 1166 height 558
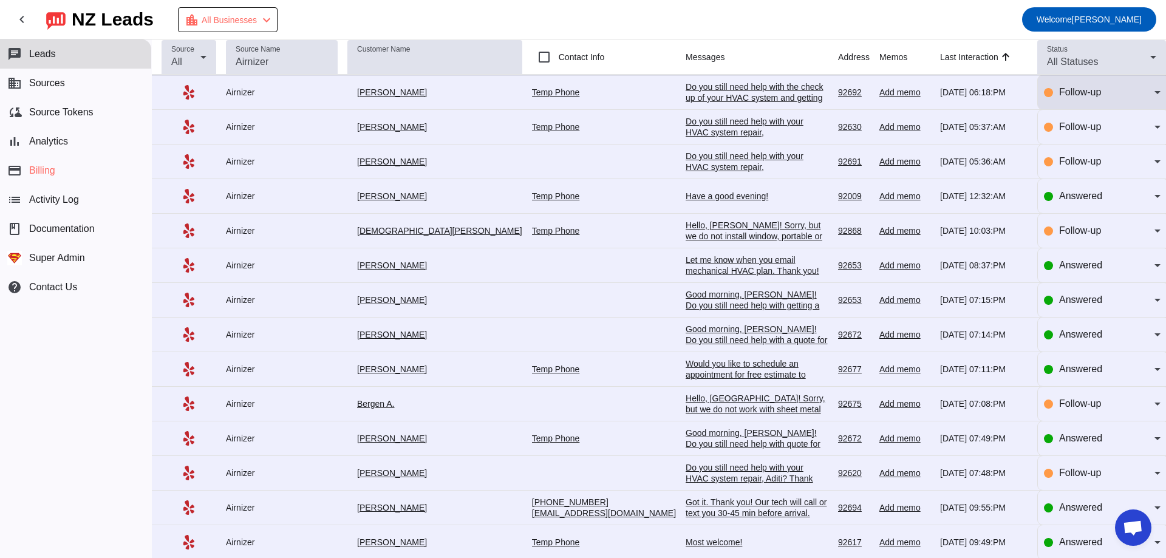
click at [1088, 102] on div "Follow-up" at bounding box center [1102, 92] width 117 height 34
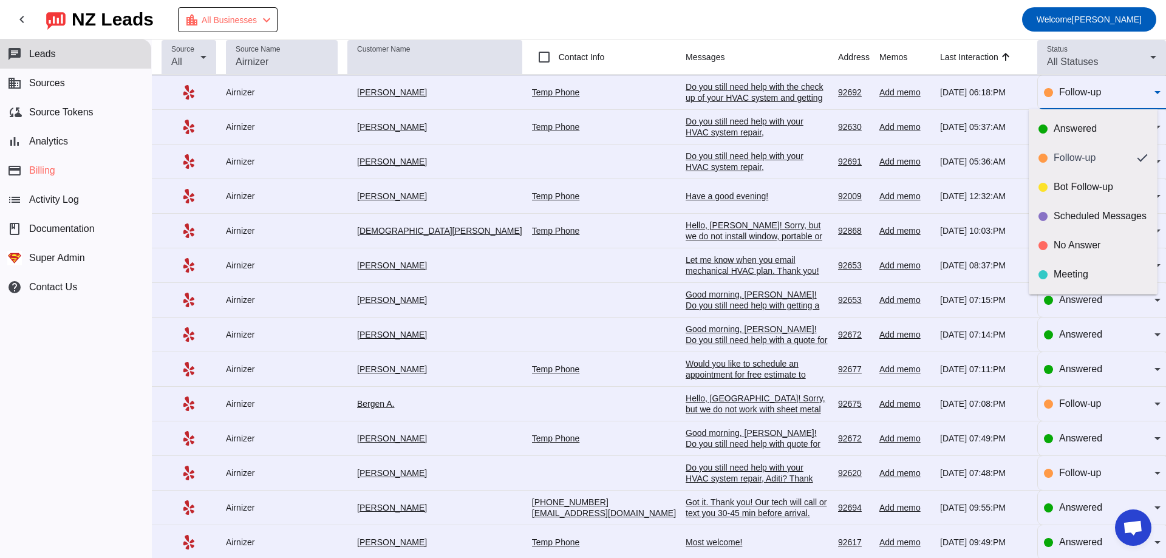
drag, startPoint x: 260, startPoint y: 94, endPoint x: 222, endPoint y: 89, distance: 38.6
click at [222, 89] on div at bounding box center [583, 279] width 1166 height 558
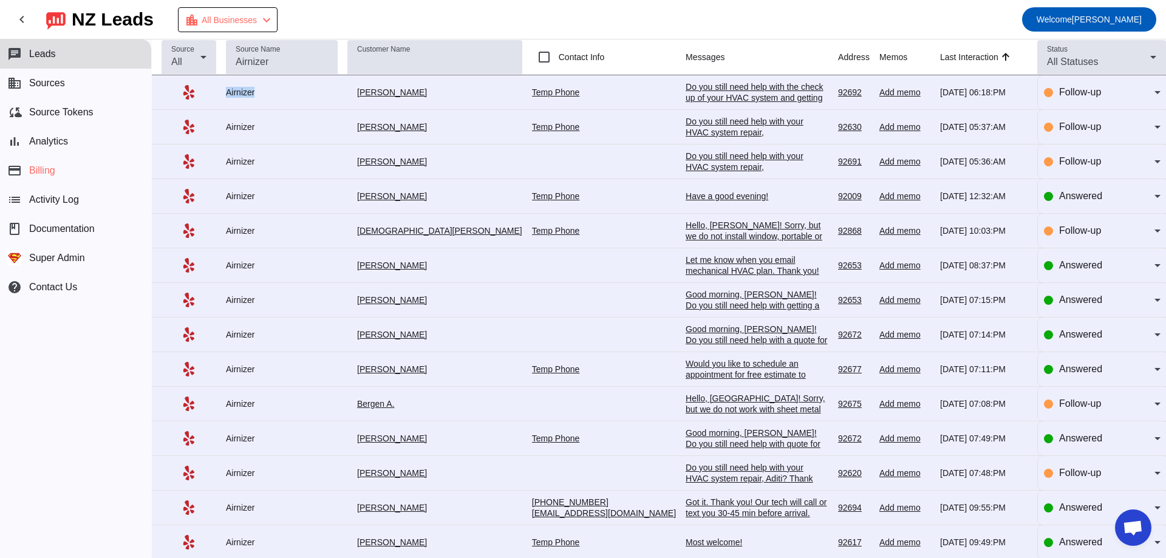
drag, startPoint x: 231, startPoint y: 87, endPoint x: 259, endPoint y: 90, distance: 28.7
click at [1123, 100] on div "Follow-up" at bounding box center [1102, 92] width 117 height 34
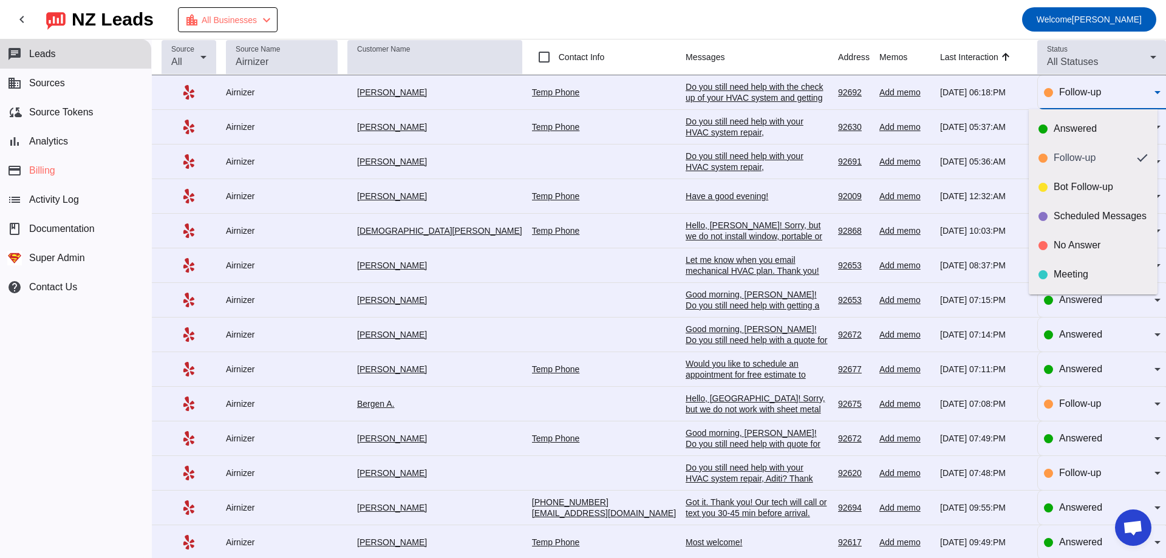
click at [256, 92] on div at bounding box center [583, 279] width 1166 height 558
click at [261, 61] on input "Source Name" at bounding box center [282, 62] width 92 height 15
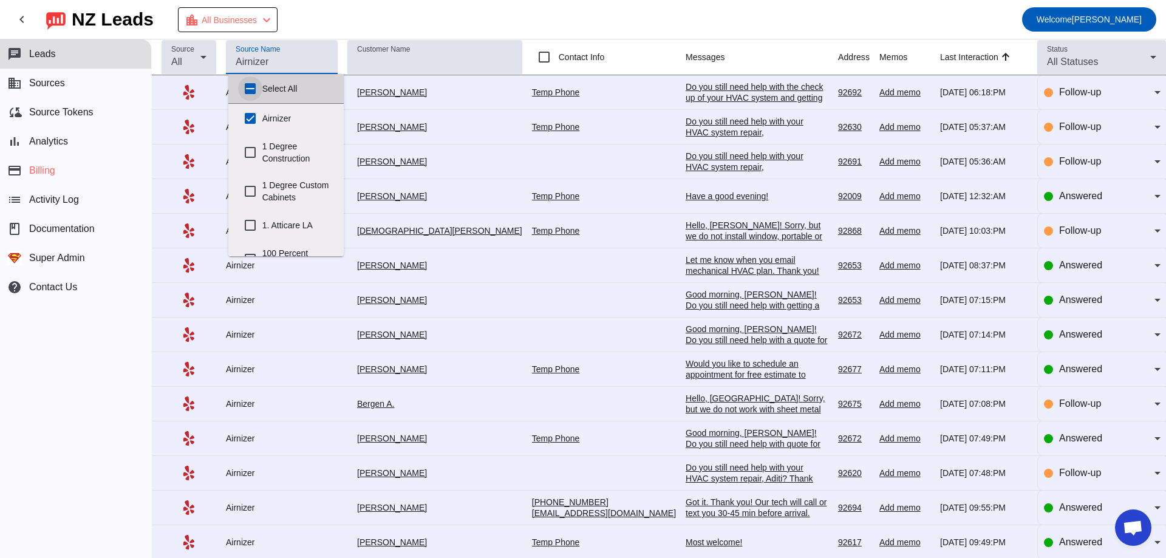
click at [248, 89] on input "Select All" at bounding box center [250, 89] width 24 height 24
checkbox input "true"
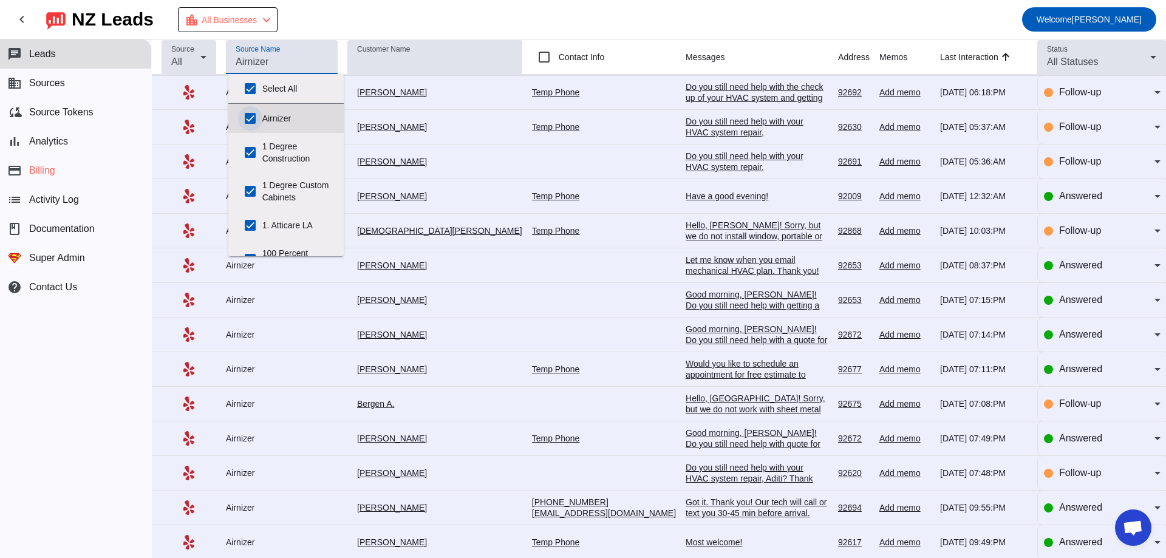
checkbox input "true"
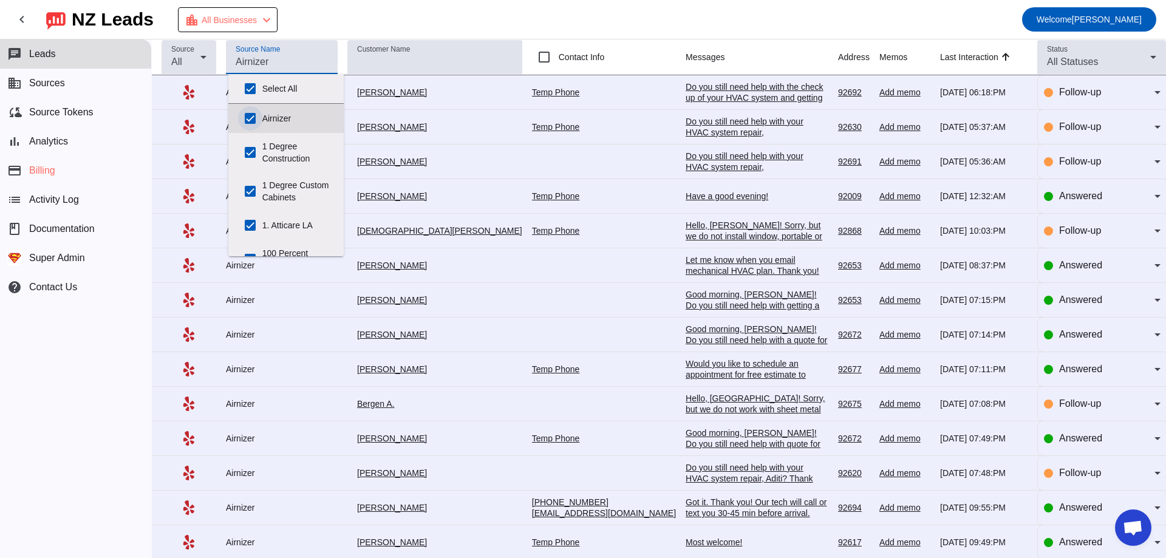
checkbox input "true"
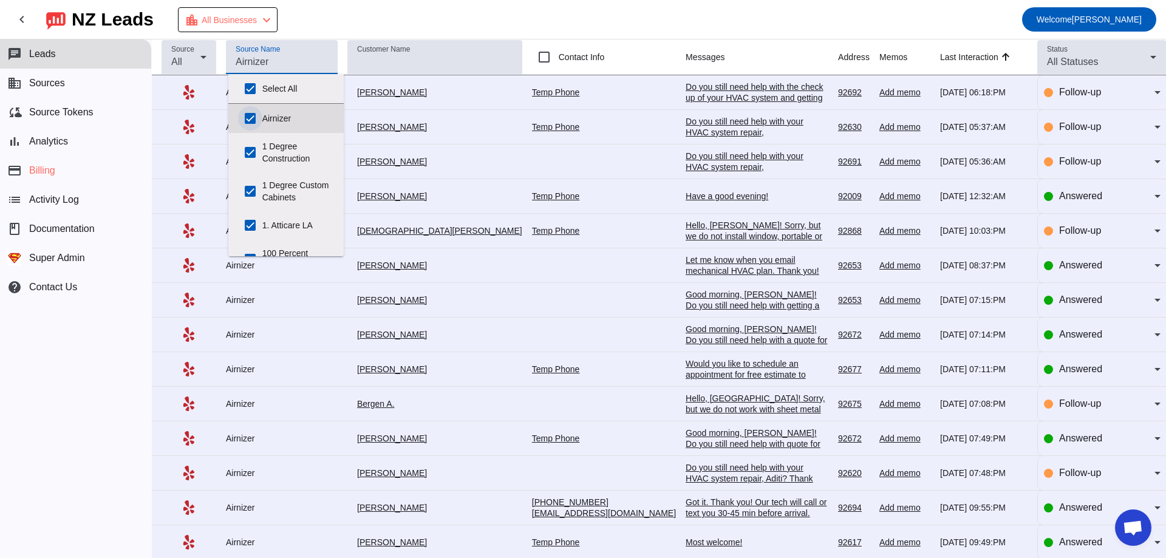
checkbox input "true"
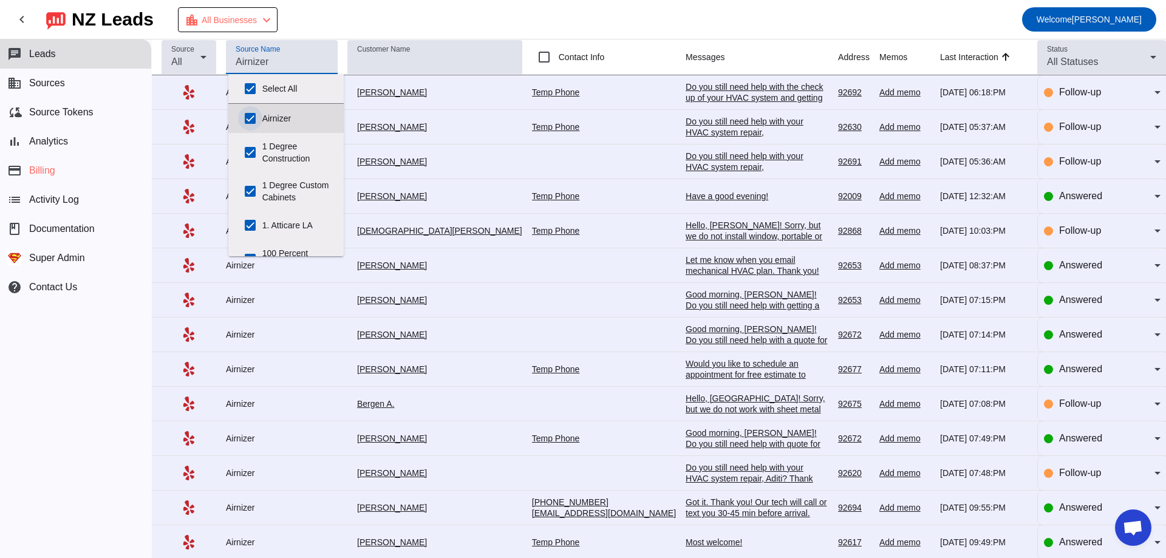
checkbox input "true"
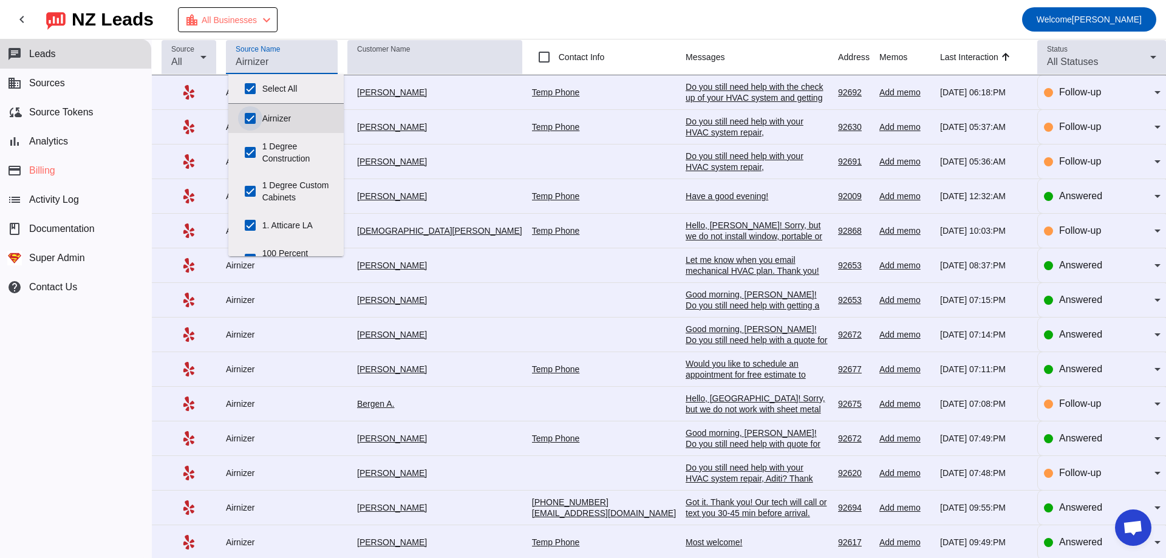
checkbox input "true"
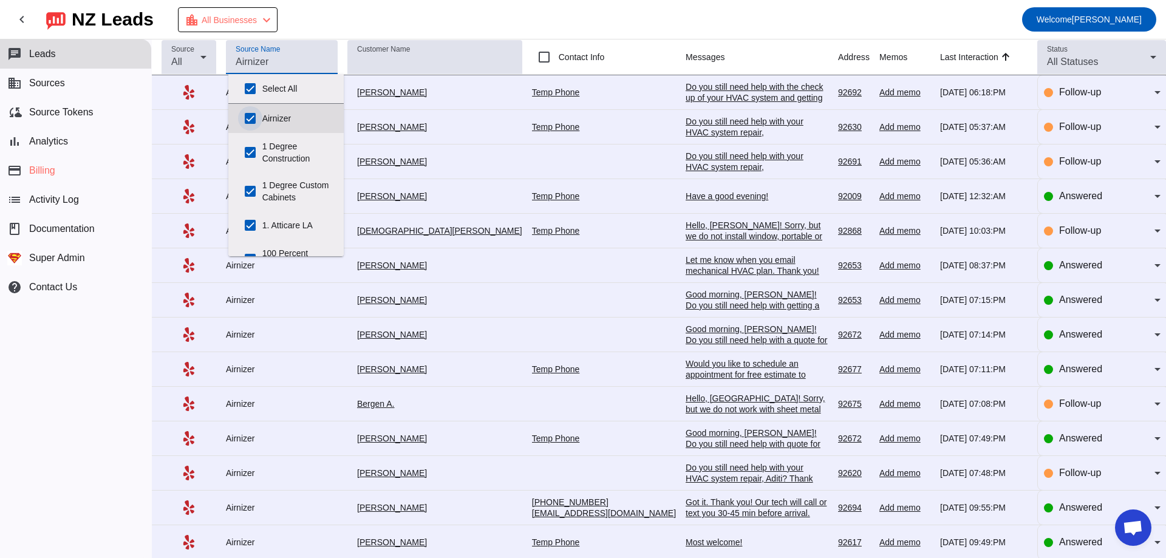
checkbox input "true"
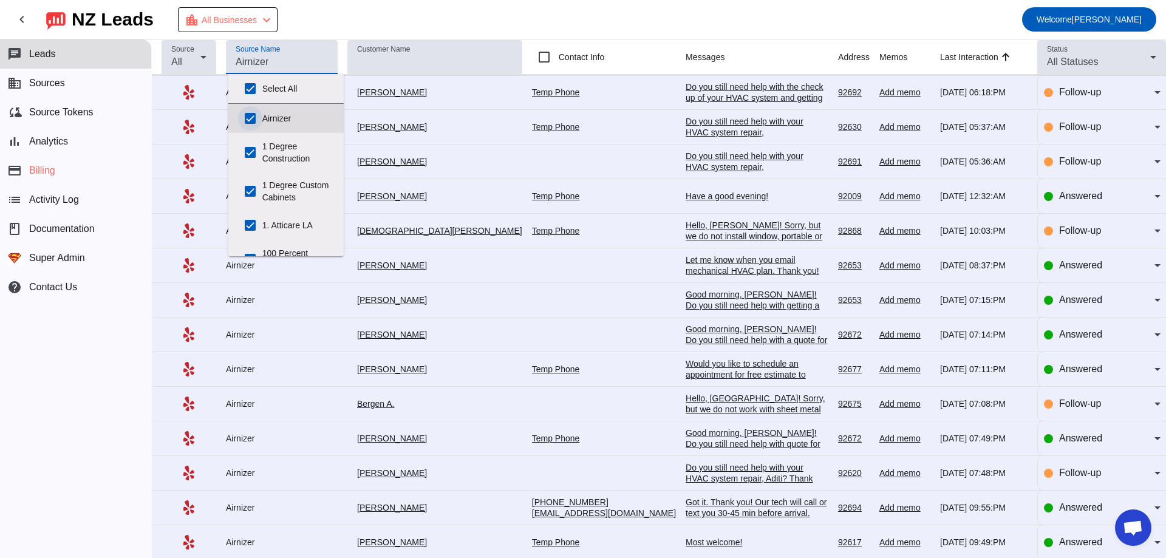
checkbox input "true"
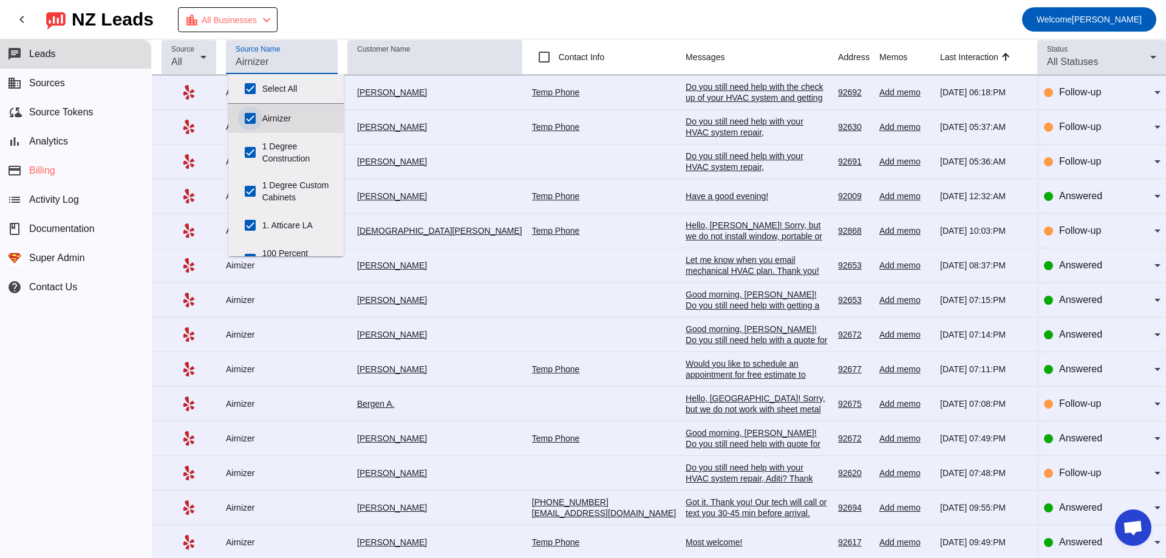
checkbox input "true"
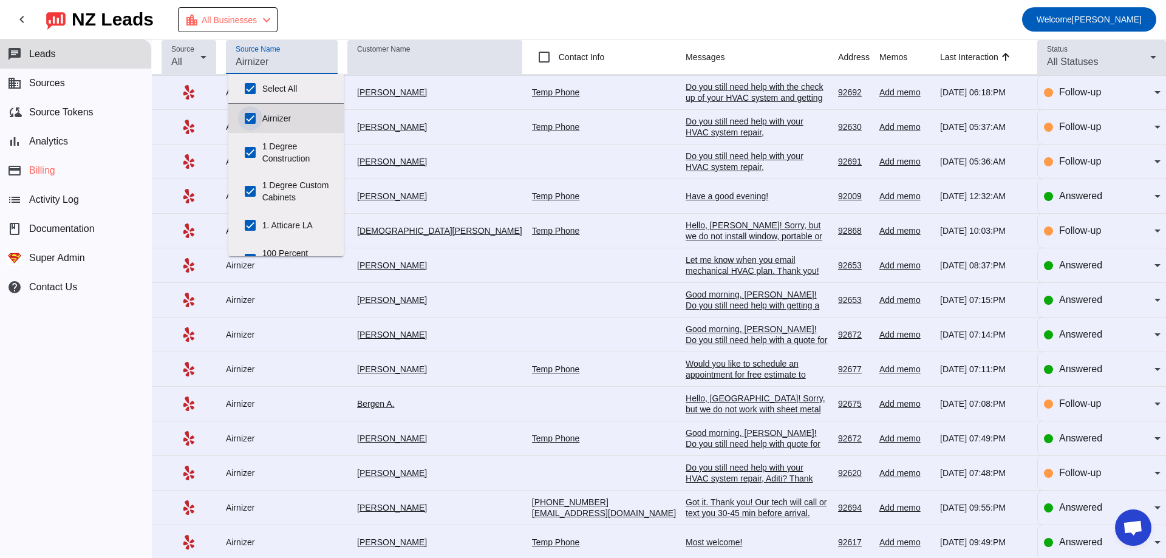
checkbox input "true"
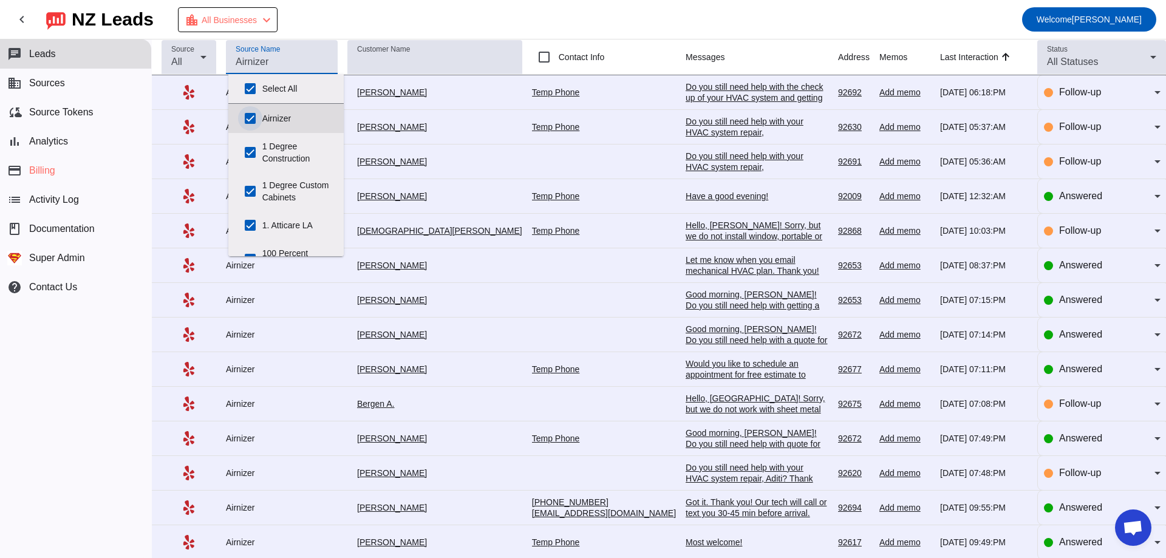
checkbox input "true"
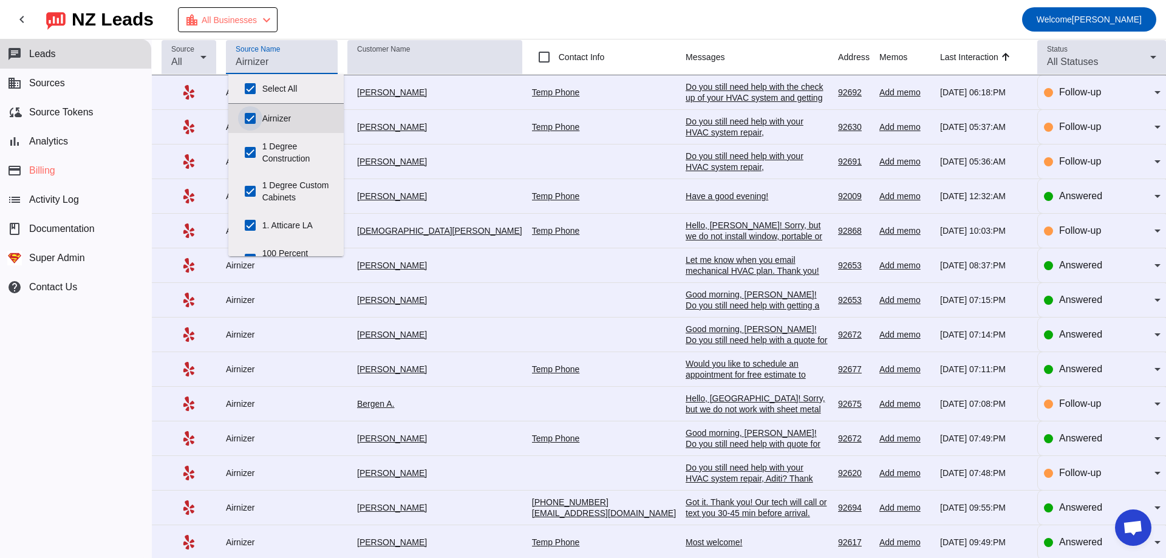
checkbox input "true"
click at [309, 15] on mat-toolbar-row "chevron_left [GEOGRAPHIC_DATA] Leads location_city All Businesses chevron_left …" at bounding box center [583, 19] width 1166 height 39
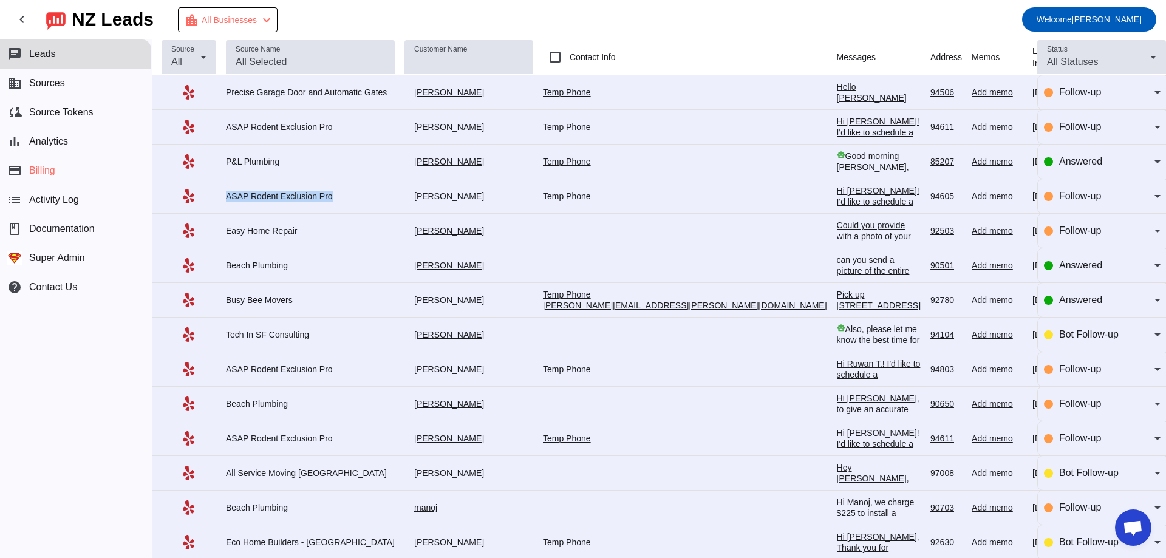
drag, startPoint x: 215, startPoint y: 198, endPoint x: 551, endPoint y: 187, distance: 336.6
click at [360, 207] on tr "ASAP Rodent Exclusion Pro [PERSON_NAME] Temp Phone Hi [PERSON_NAME]! I'd like t…" at bounding box center [694, 196] width 1085 height 35
click at [1059, 195] on span "Follow-up" at bounding box center [1080, 196] width 42 height 10
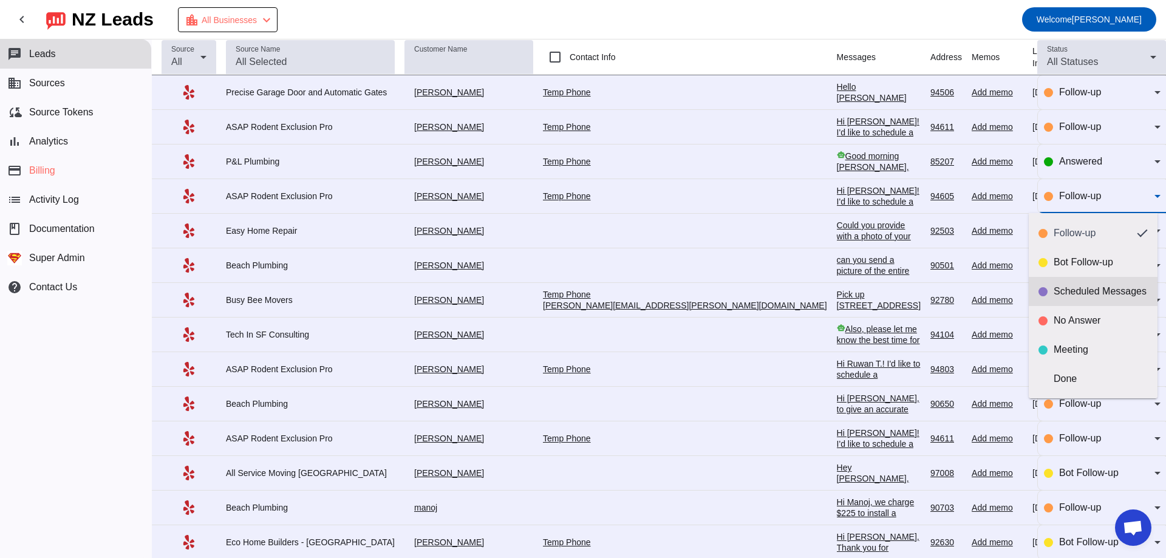
scroll to position [0, 0]
click at [1136, 213] on div at bounding box center [583, 279] width 1166 height 558
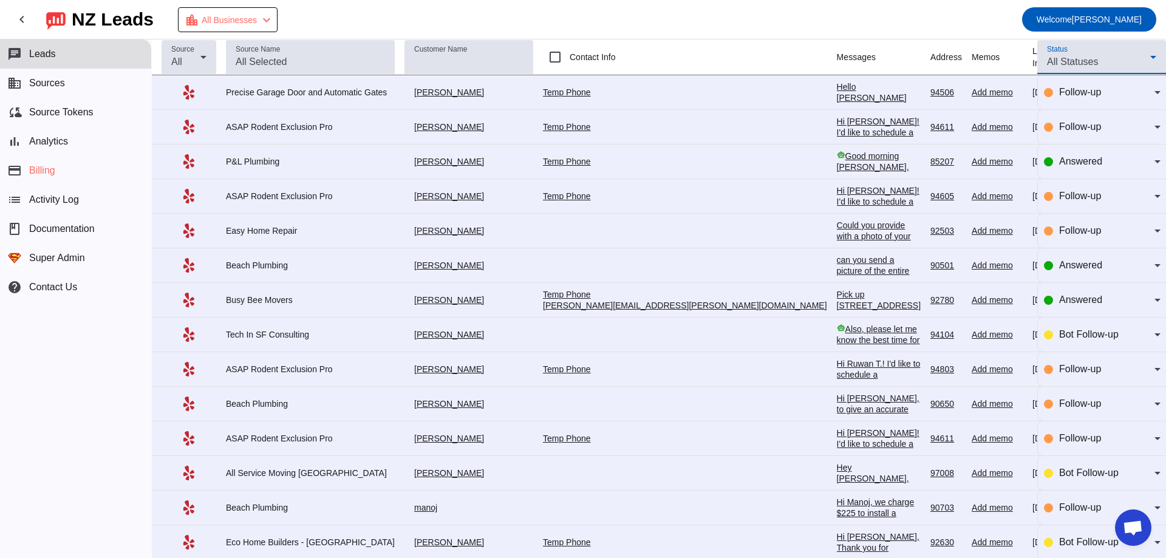
click at [1105, 55] on div "All Statuses" at bounding box center [1098, 62] width 103 height 15
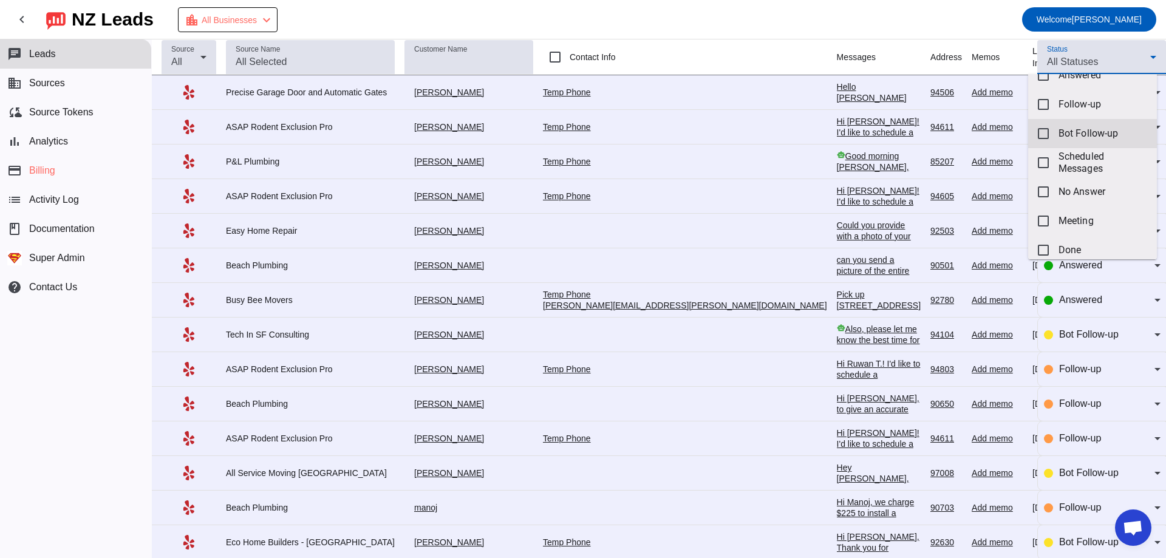
scroll to position [29, 0]
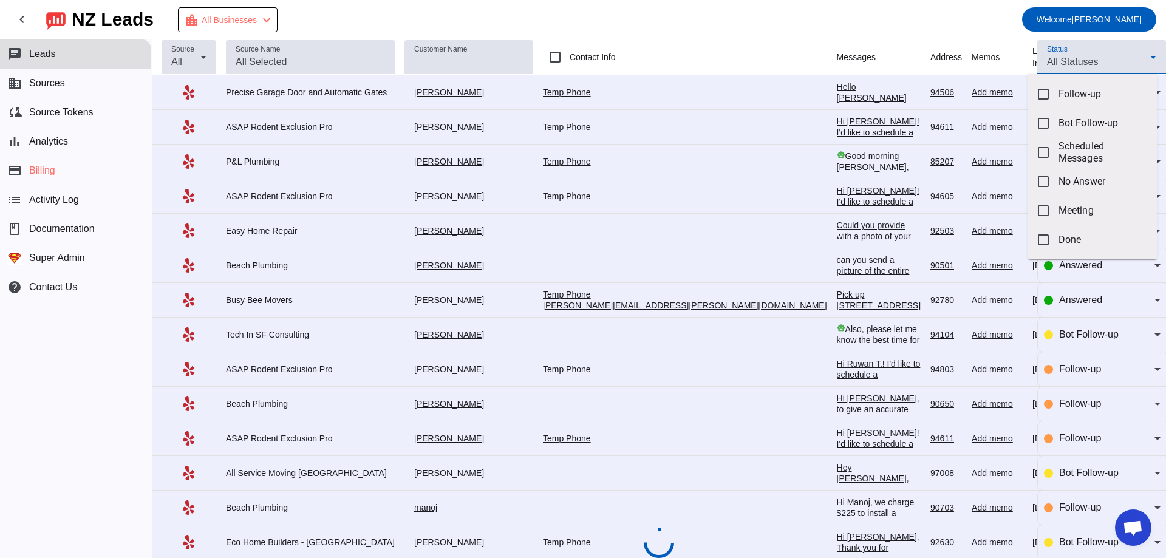
click at [1020, 32] on div at bounding box center [583, 279] width 1166 height 558
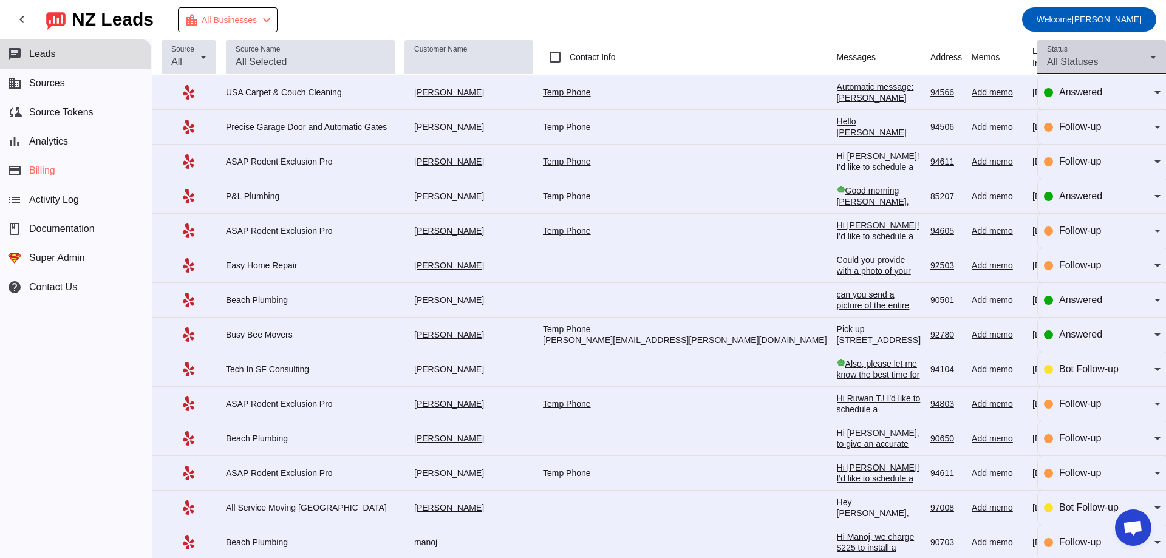
click at [1084, 54] on div "Status All Statuses" at bounding box center [1101, 57] width 109 height 34
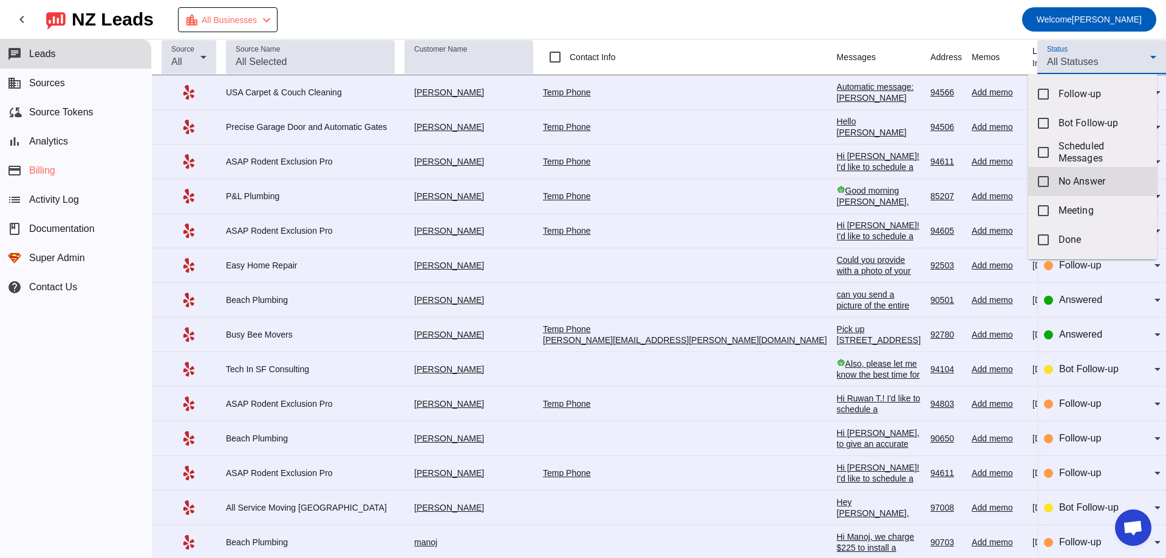
scroll to position [0, 0]
click at [987, 19] on div at bounding box center [583, 279] width 1166 height 558
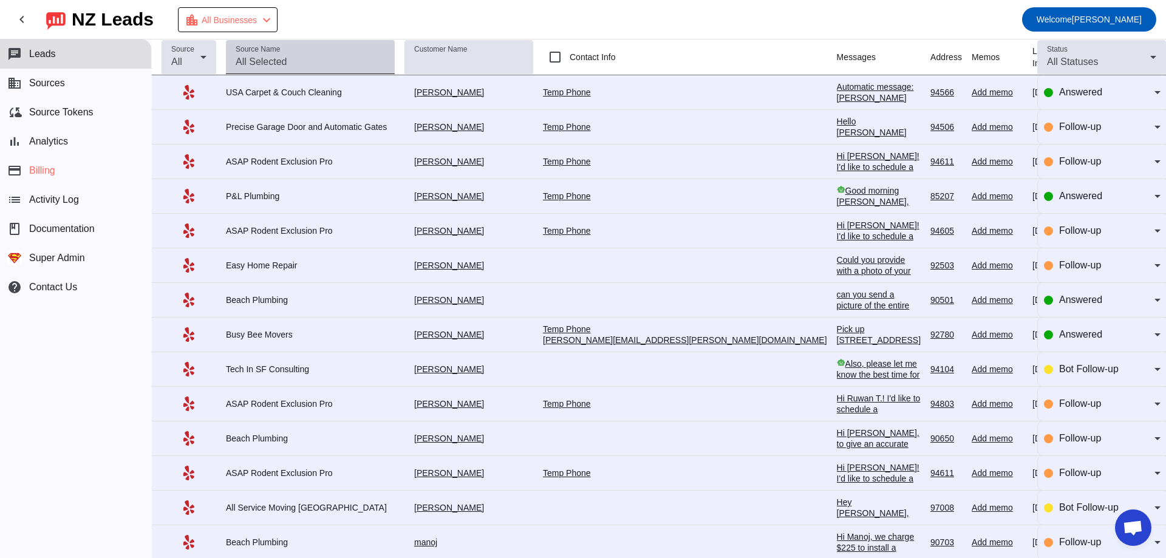
click at [273, 64] on input "Source Name" at bounding box center [310, 62] width 149 height 15
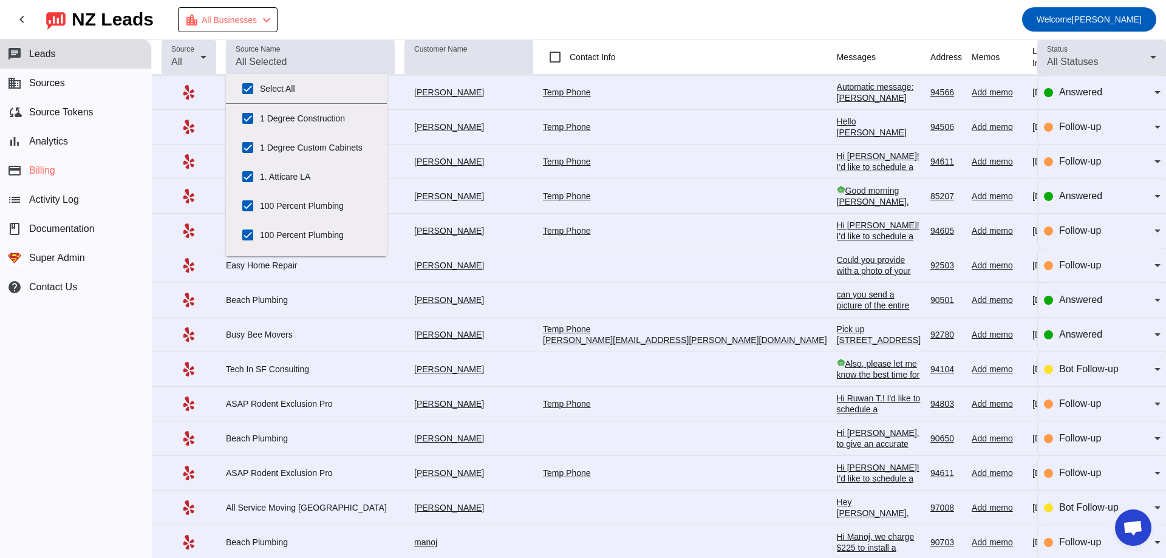
click at [382, 20] on mat-toolbar-row "chevron_left [GEOGRAPHIC_DATA] Leads location_city All Businesses chevron_left …" at bounding box center [583, 19] width 1166 height 39
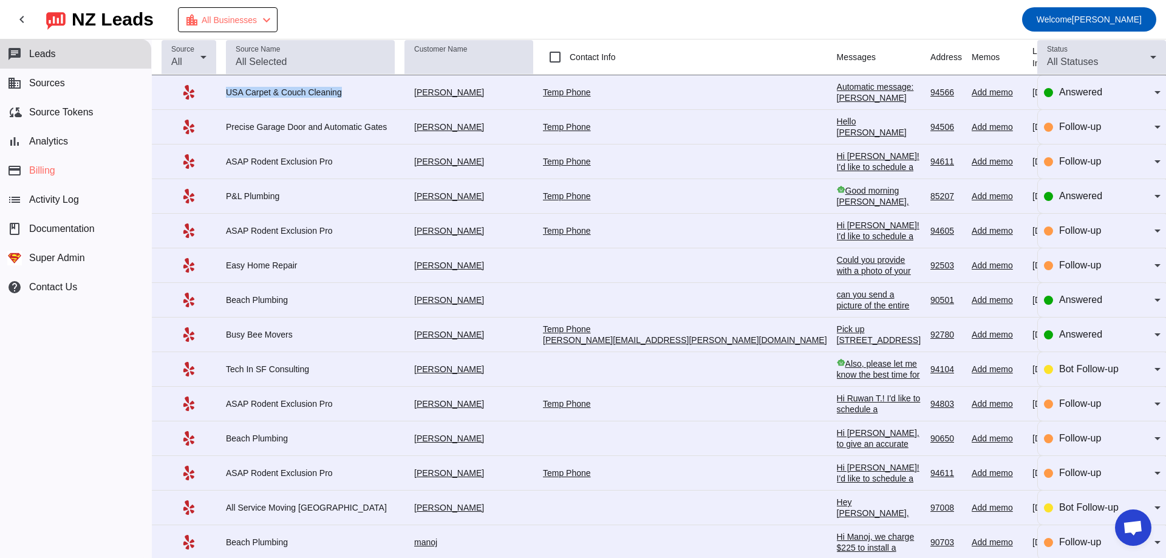
drag, startPoint x: 225, startPoint y: 90, endPoint x: 343, endPoint y: 92, distance: 117.8
click at [349, 89] on tr "USA Carpet & Couch Cleaning [GEOGRAPHIC_DATA] M. Temp Phone Automatic message: …" at bounding box center [694, 92] width 1085 height 35
click at [1077, 94] on span "Answered" at bounding box center [1080, 92] width 43 height 10
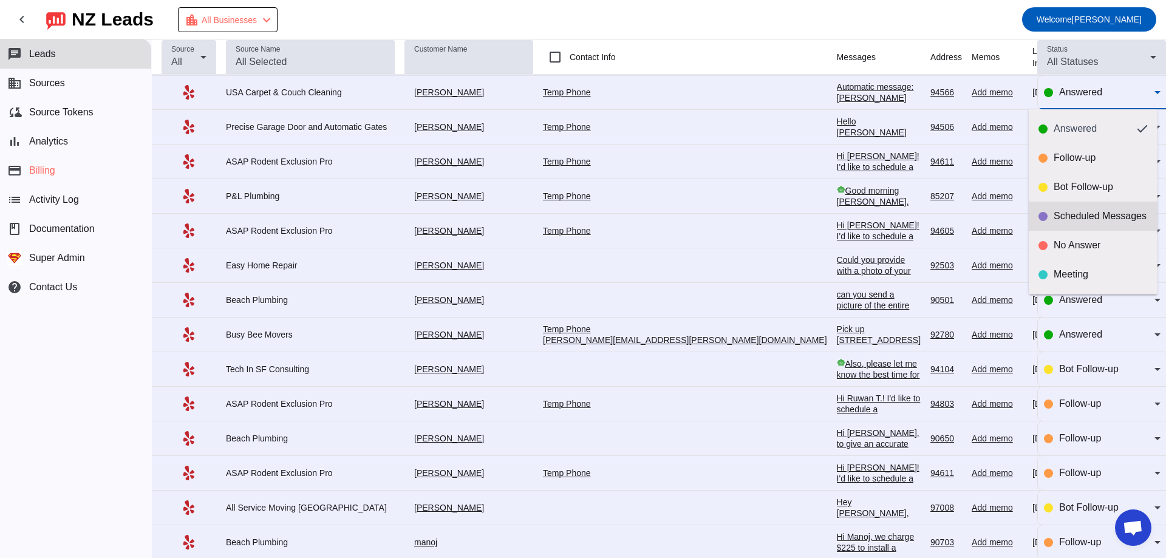
scroll to position [29, 0]
click at [1092, 96] on div at bounding box center [583, 279] width 1166 height 558
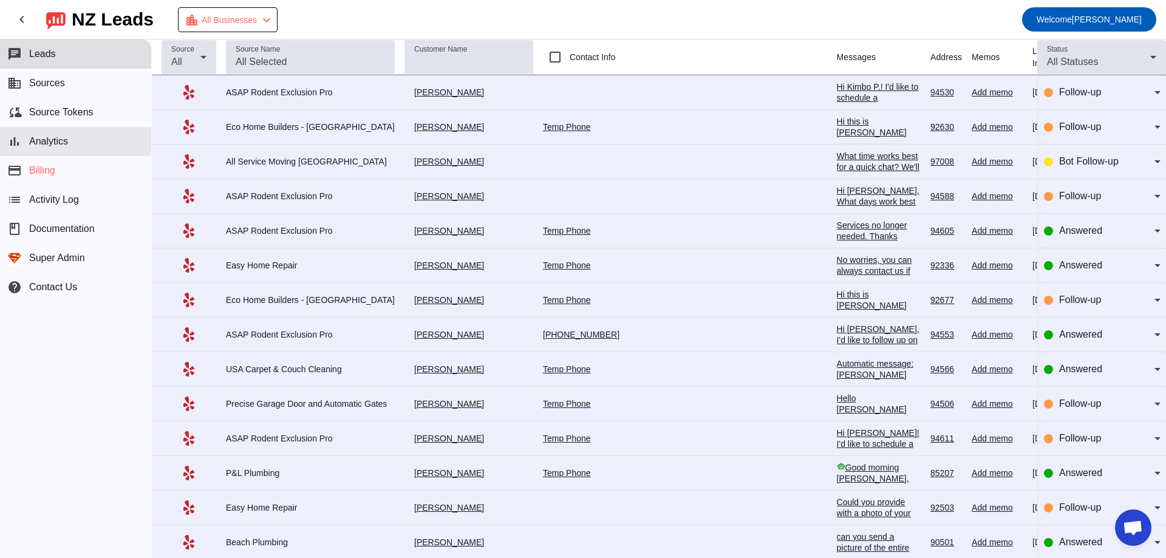
click at [50, 134] on button "bar_chart Analytics" at bounding box center [75, 141] width 151 height 29
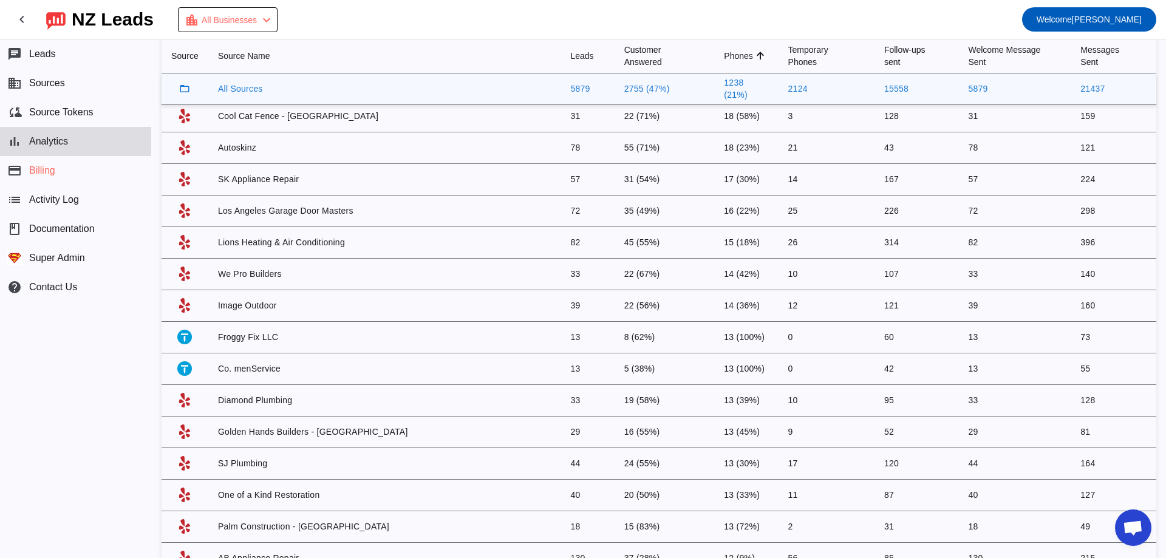
scroll to position [1032, 0]
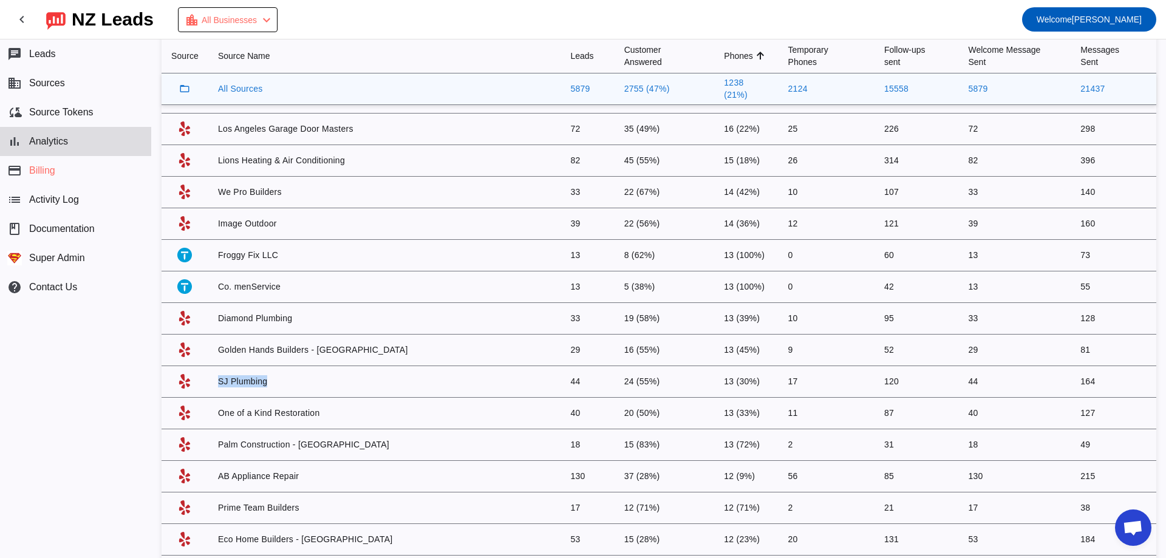
drag, startPoint x: 211, startPoint y: 386, endPoint x: 322, endPoint y: 391, distance: 111.2
click at [322, 391] on td "SJ Plumbing" at bounding box center [384, 382] width 353 height 32
click at [312, 385] on td "SJ Plumbing" at bounding box center [384, 382] width 353 height 32
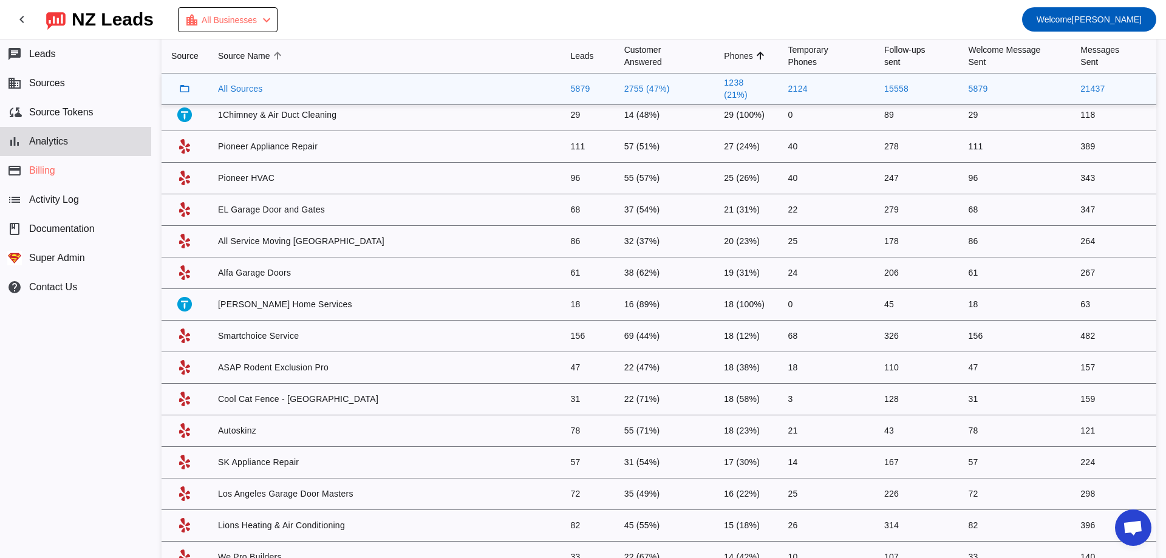
scroll to position [0, 0]
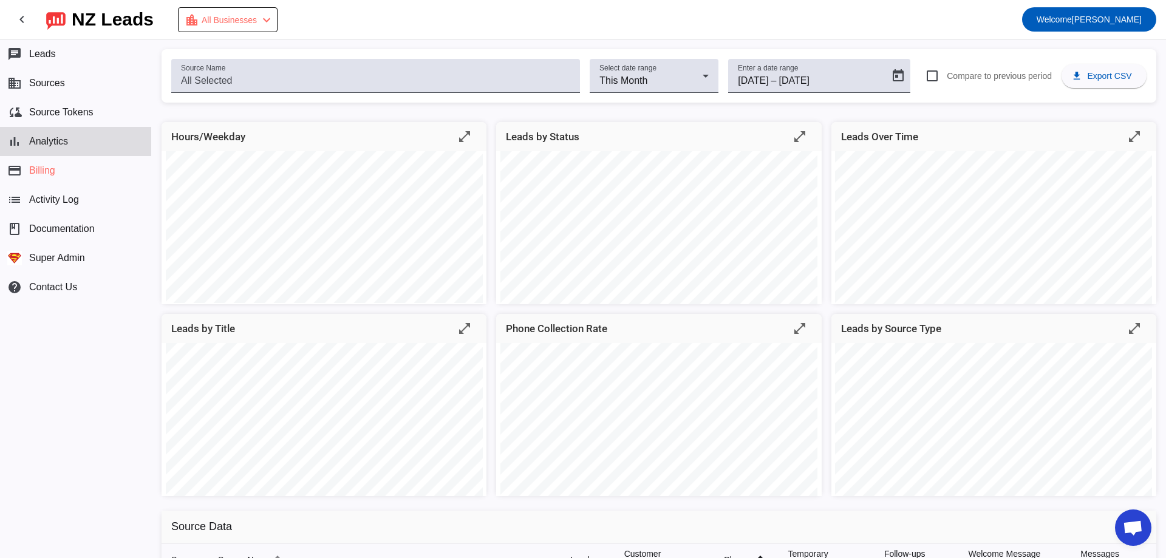
drag, startPoint x: 364, startPoint y: 182, endPoint x: 395, endPoint y: 47, distance: 138.3
